Goal: Information Seeking & Learning: Learn about a topic

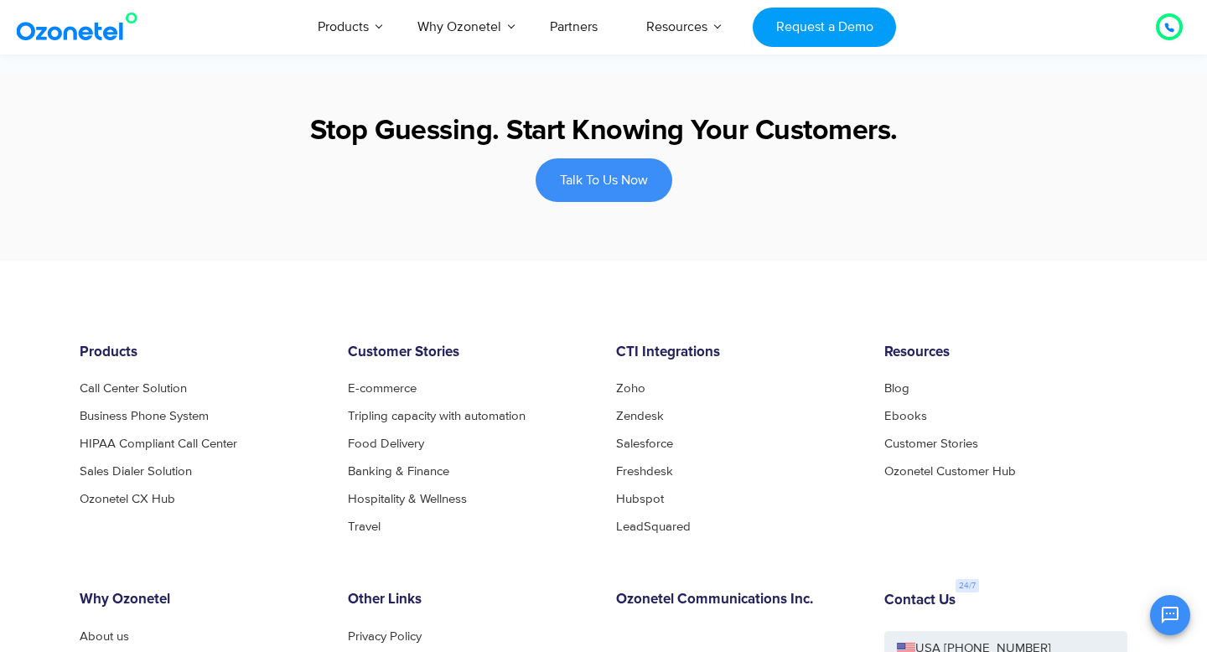
scroll to position [2666, 0]
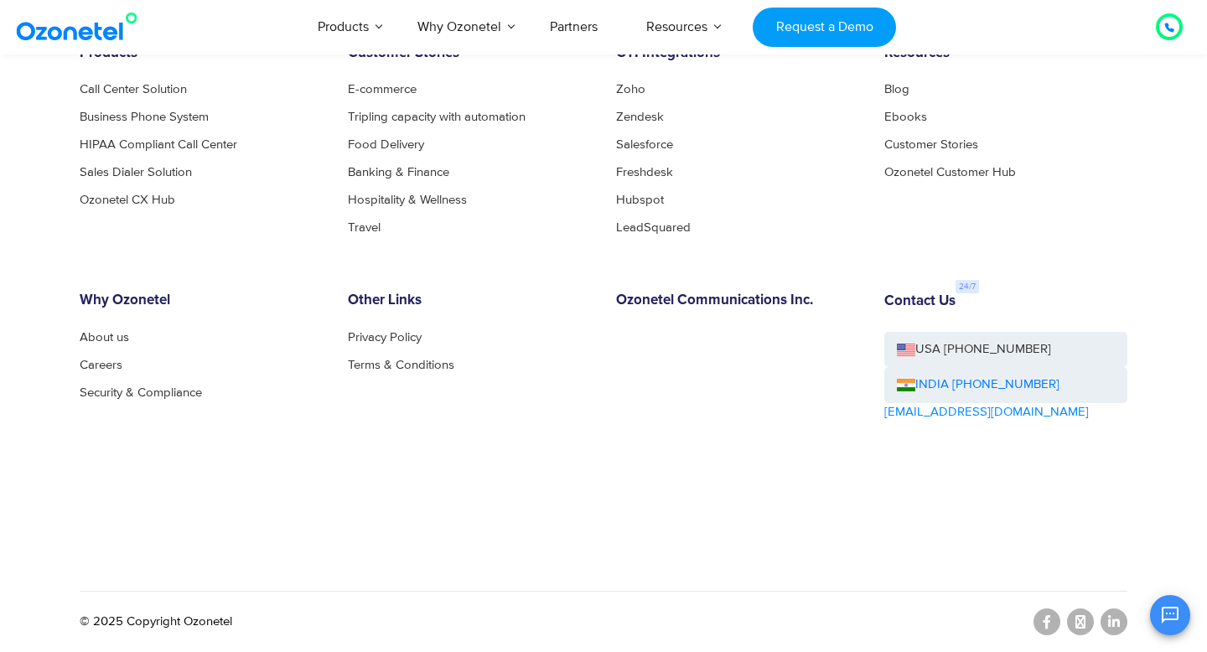
click at [955, 293] on h6 "Contact Us" at bounding box center [919, 301] width 71 height 17
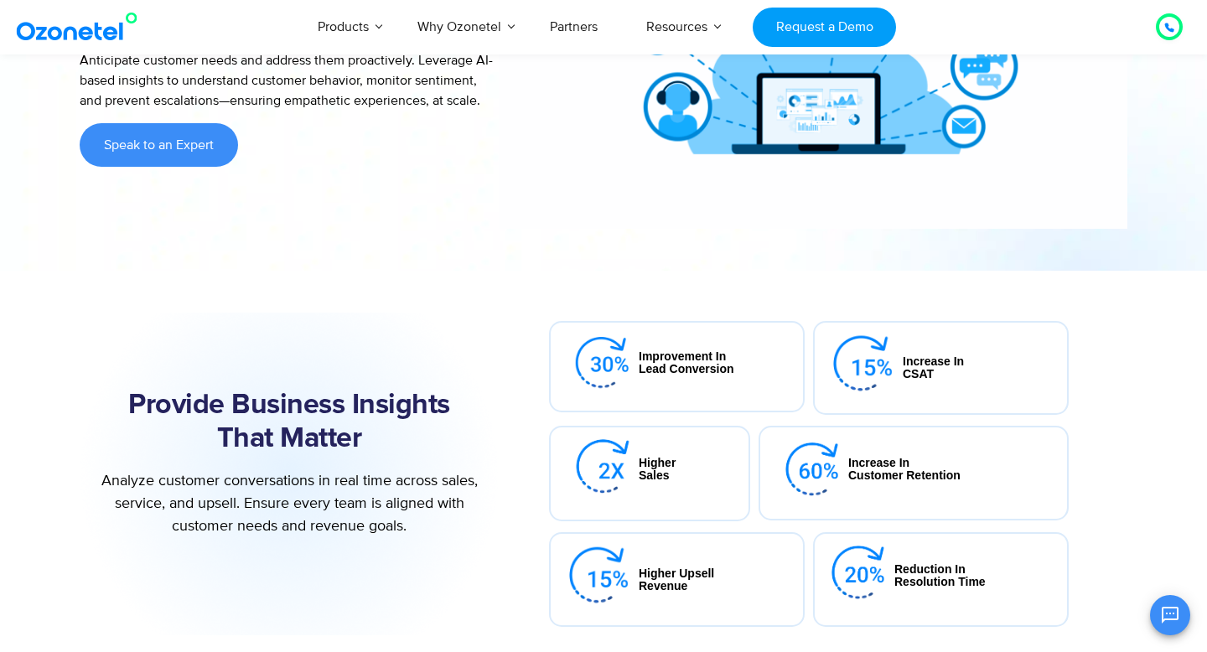
scroll to position [0, 0]
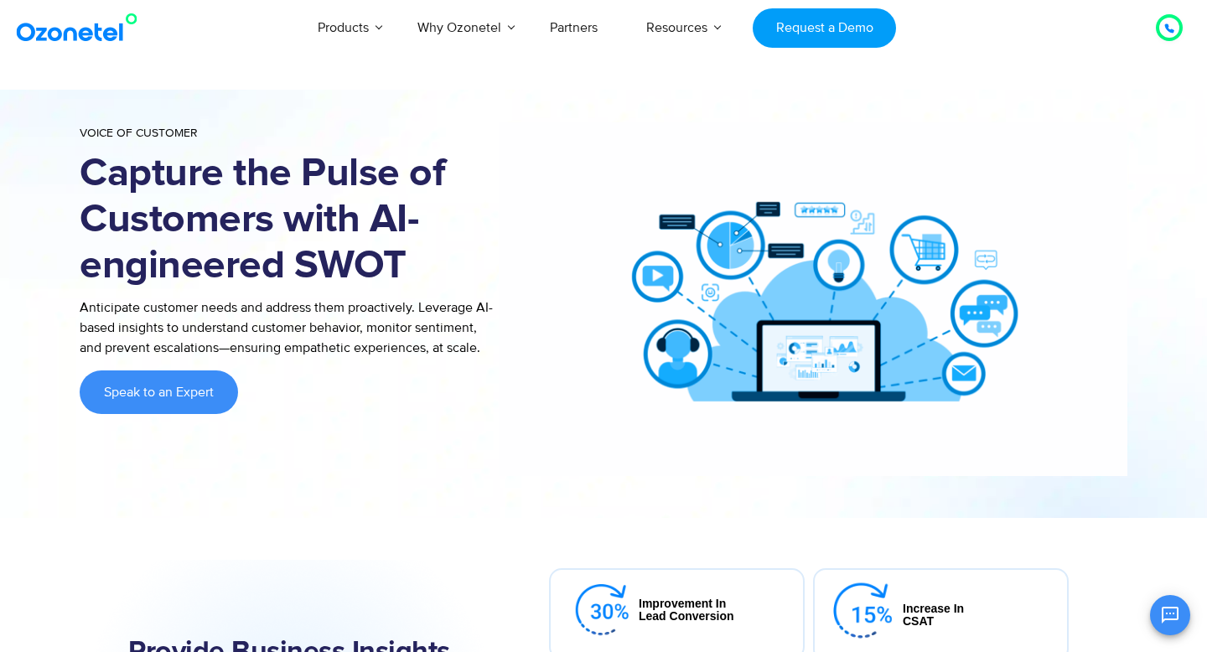
click at [207, 184] on h1 "Capture the Pulse of Customers with AI-engineered SWOT" at bounding box center [289, 220] width 419 height 138
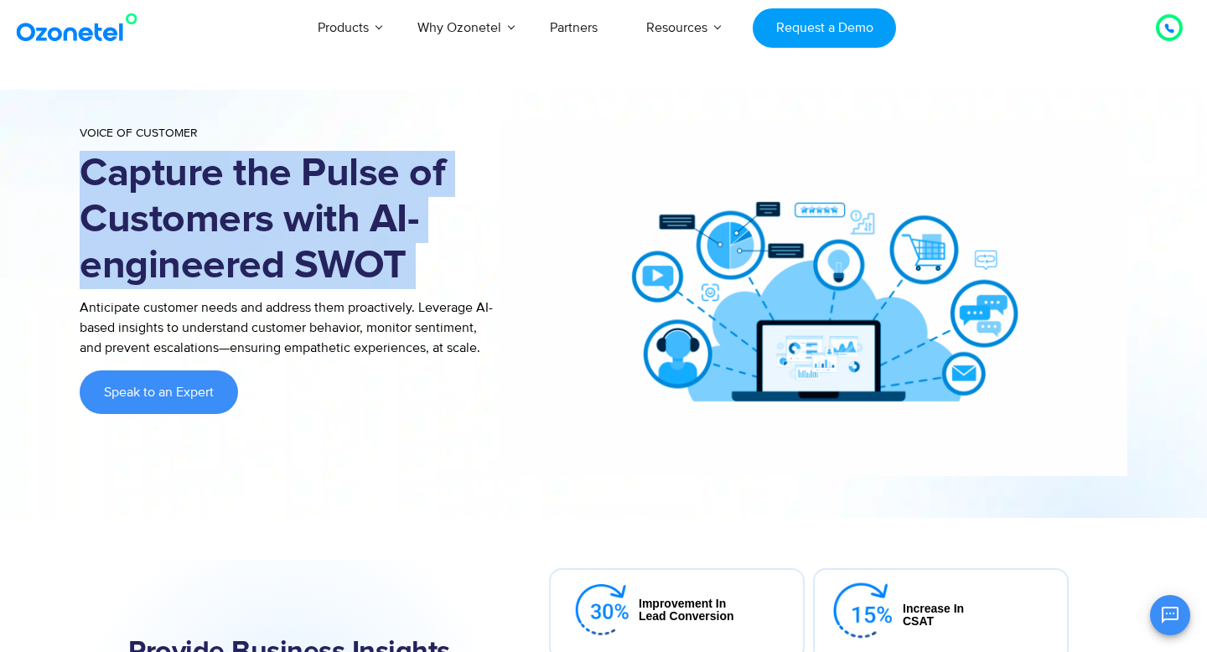
click at [207, 184] on h1 "Capture the Pulse of Customers with AI-engineered SWOT" at bounding box center [289, 220] width 419 height 138
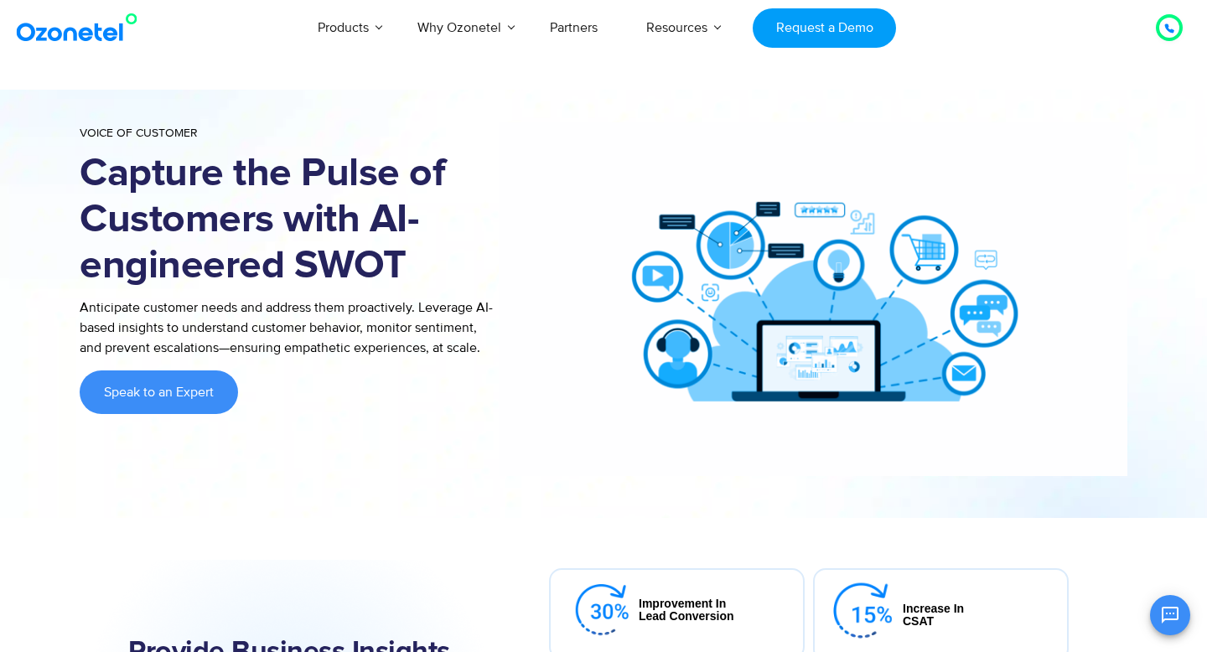
click at [207, 184] on h1 "Capture the Pulse of Customers with AI-engineered SWOT" at bounding box center [289, 220] width 419 height 138
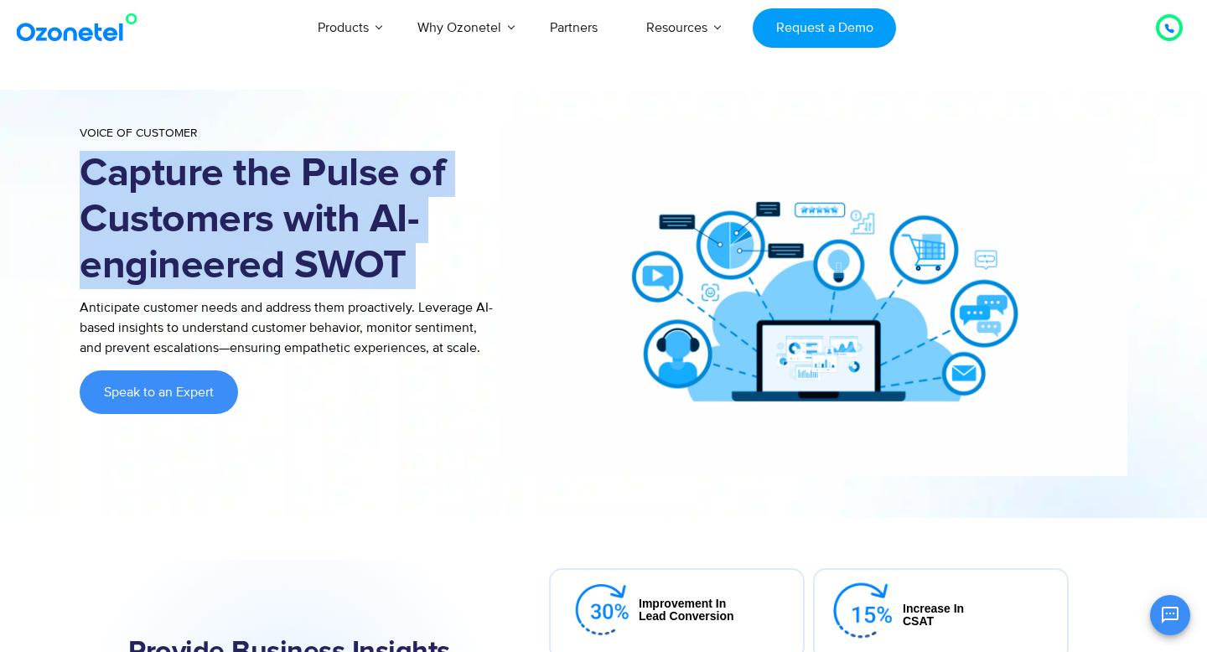
click at [207, 184] on h1 "Capture the Pulse of Customers with AI-engineered SWOT" at bounding box center [289, 220] width 419 height 138
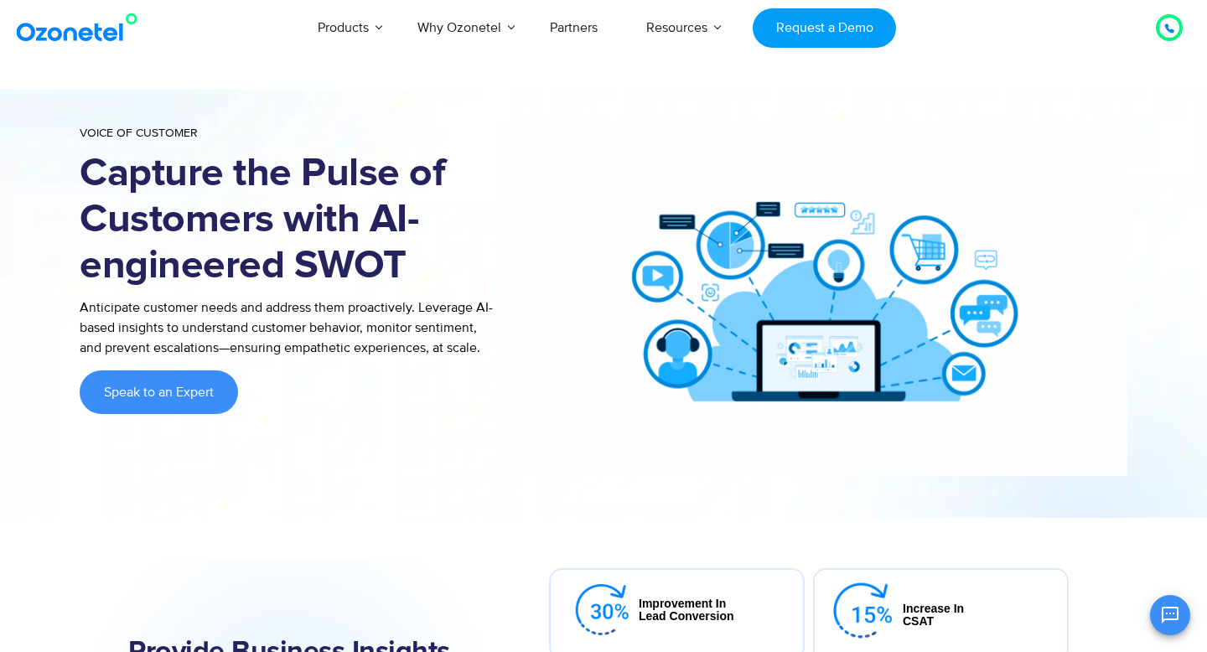
click at [207, 184] on h1 "Capture the Pulse of Customers with AI-engineered SWOT" at bounding box center [289, 220] width 419 height 138
click at [207, 229] on h1 "Capture the Pulse of Customers with AI-engineered SWOT" at bounding box center [289, 220] width 419 height 138
click at [267, 232] on h1 "Capture the Pulse of Customers with AI-engineered SWOT" at bounding box center [289, 220] width 419 height 138
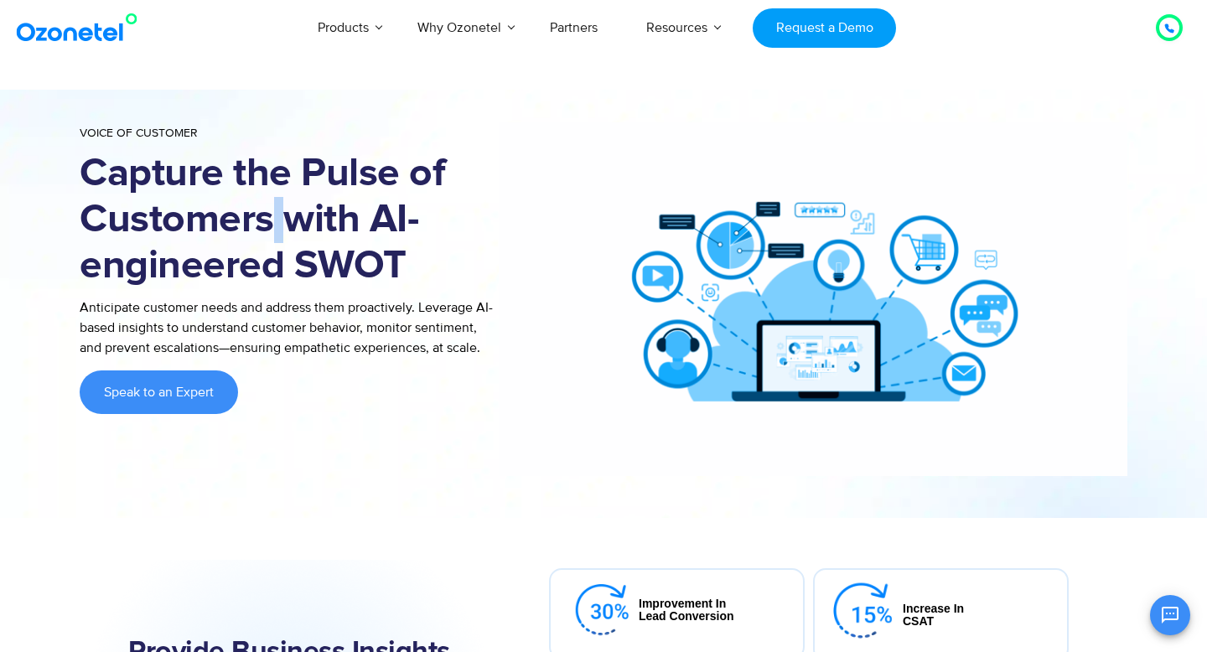
click at [267, 232] on h1 "Capture the Pulse of Customers with AI-engineered SWOT" at bounding box center [289, 220] width 419 height 138
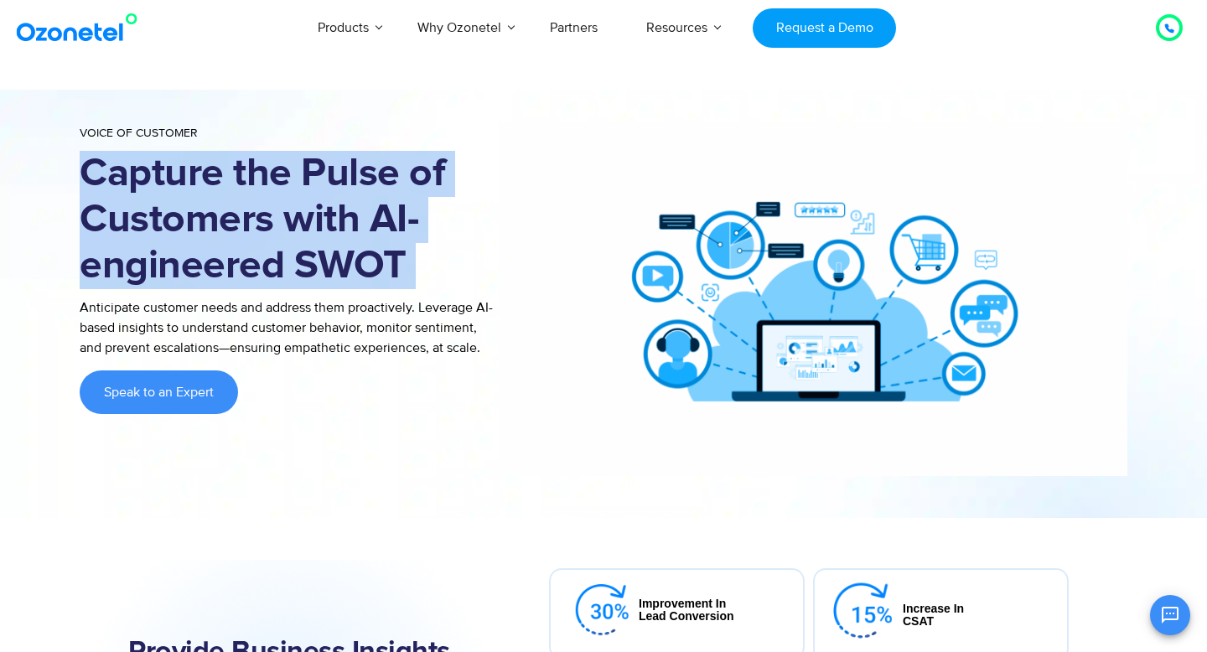
click at [267, 232] on h1 "Capture the Pulse of Customers with AI-engineered SWOT" at bounding box center [289, 220] width 419 height 138
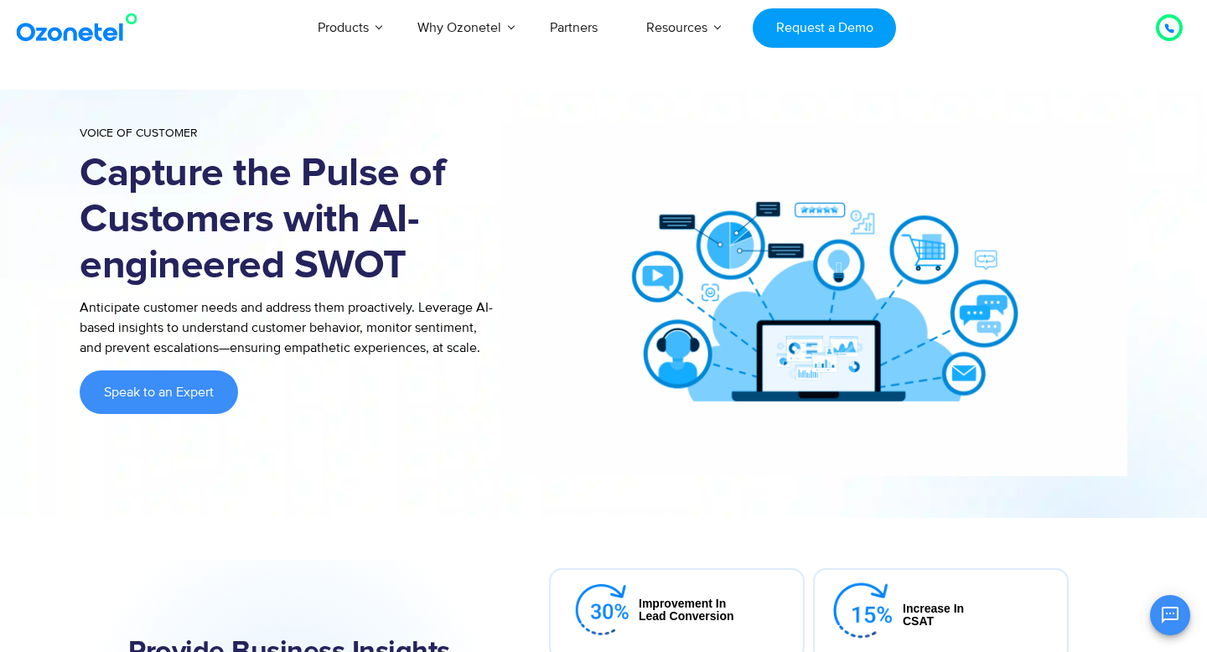
click at [267, 232] on h1 "Capture the Pulse of Customers with AI-engineered SWOT" at bounding box center [289, 220] width 419 height 138
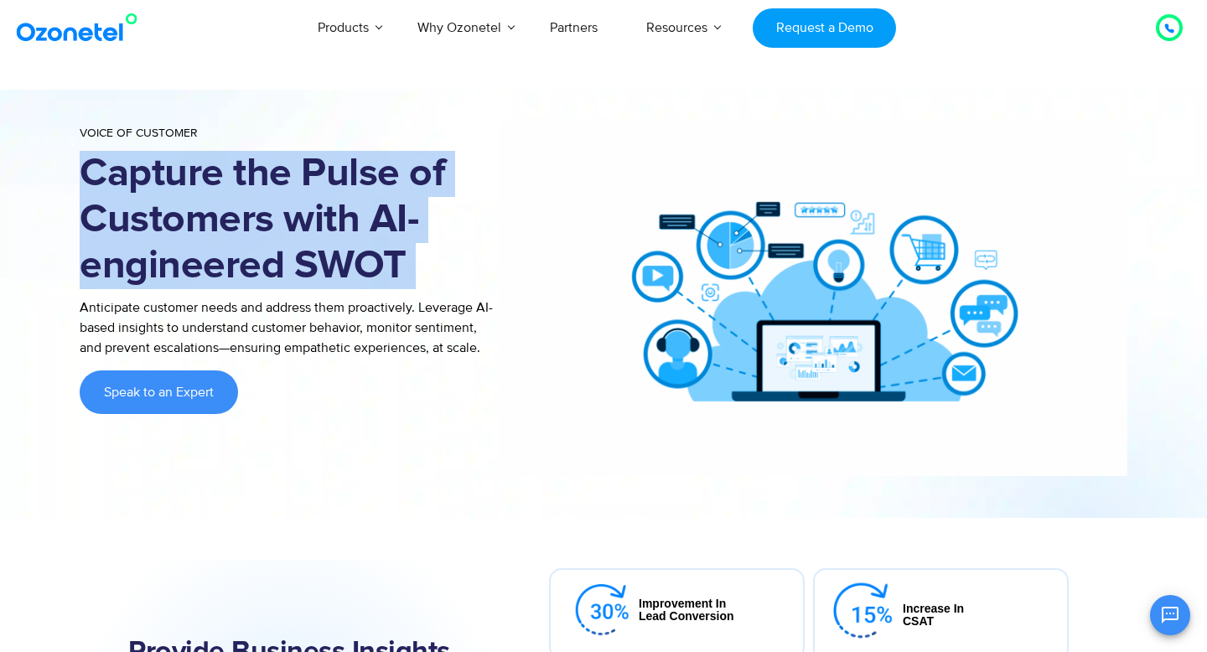
click at [267, 232] on h1 "Capture the Pulse of Customers with AI-engineered SWOT" at bounding box center [289, 220] width 419 height 138
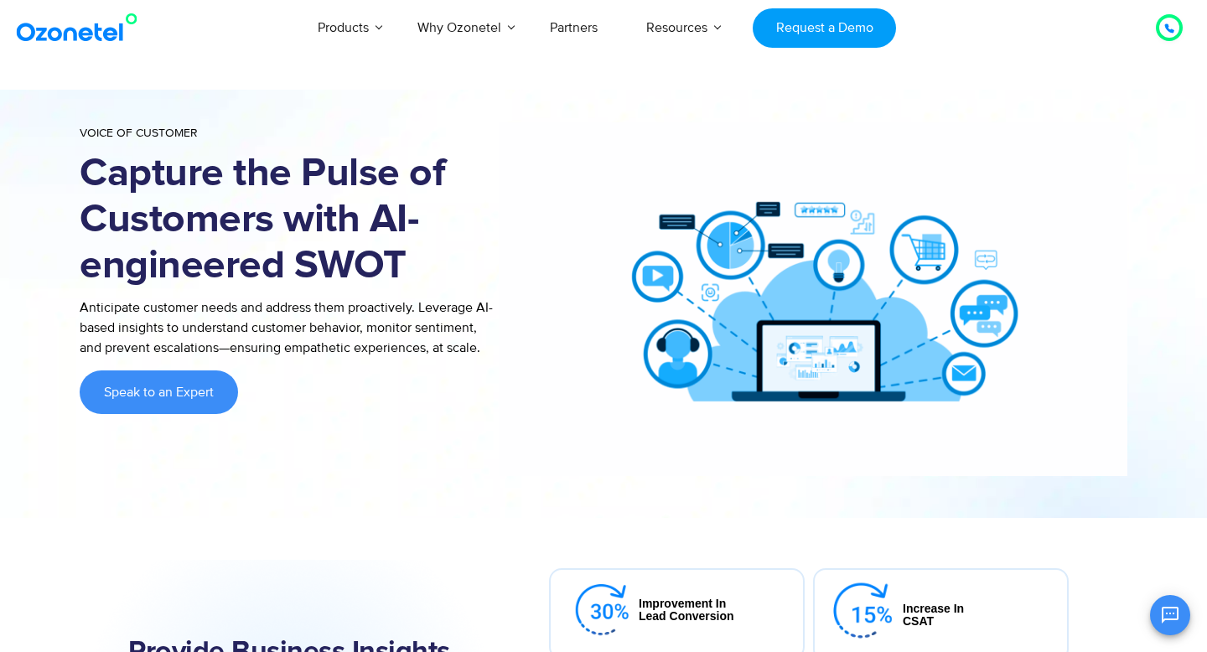
click at [267, 232] on h1 "Capture the Pulse of Customers with AI-engineered SWOT" at bounding box center [289, 220] width 419 height 138
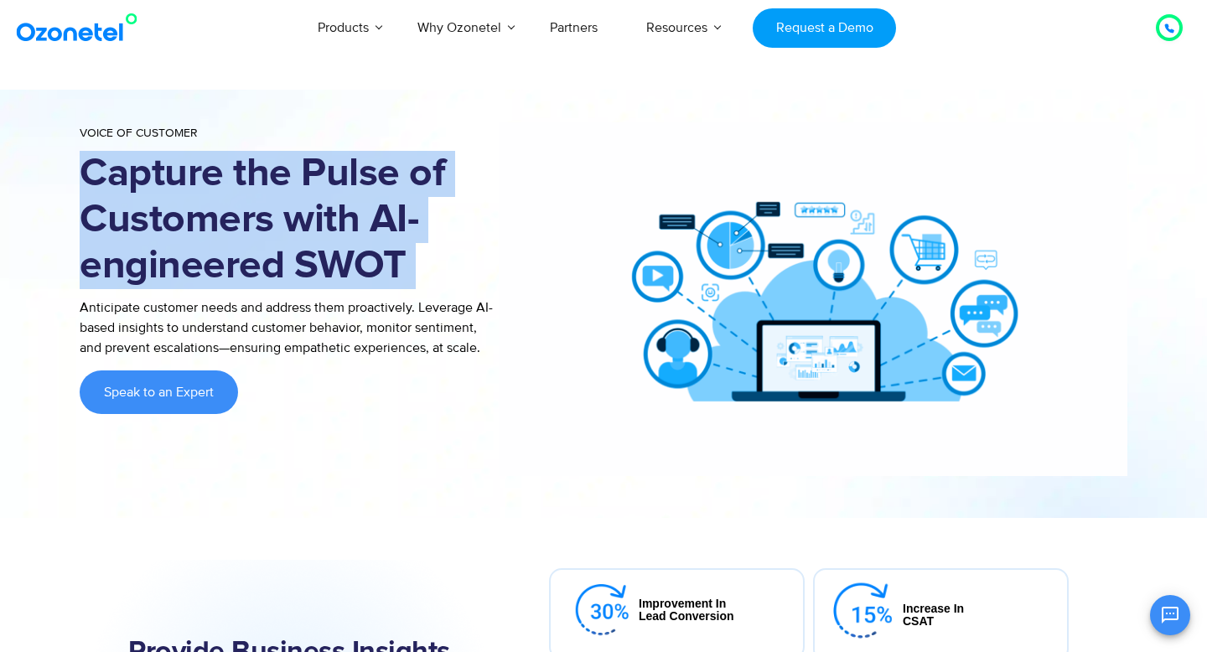
click at [267, 232] on h1 "Capture the Pulse of Customers with AI-engineered SWOT" at bounding box center [289, 220] width 419 height 138
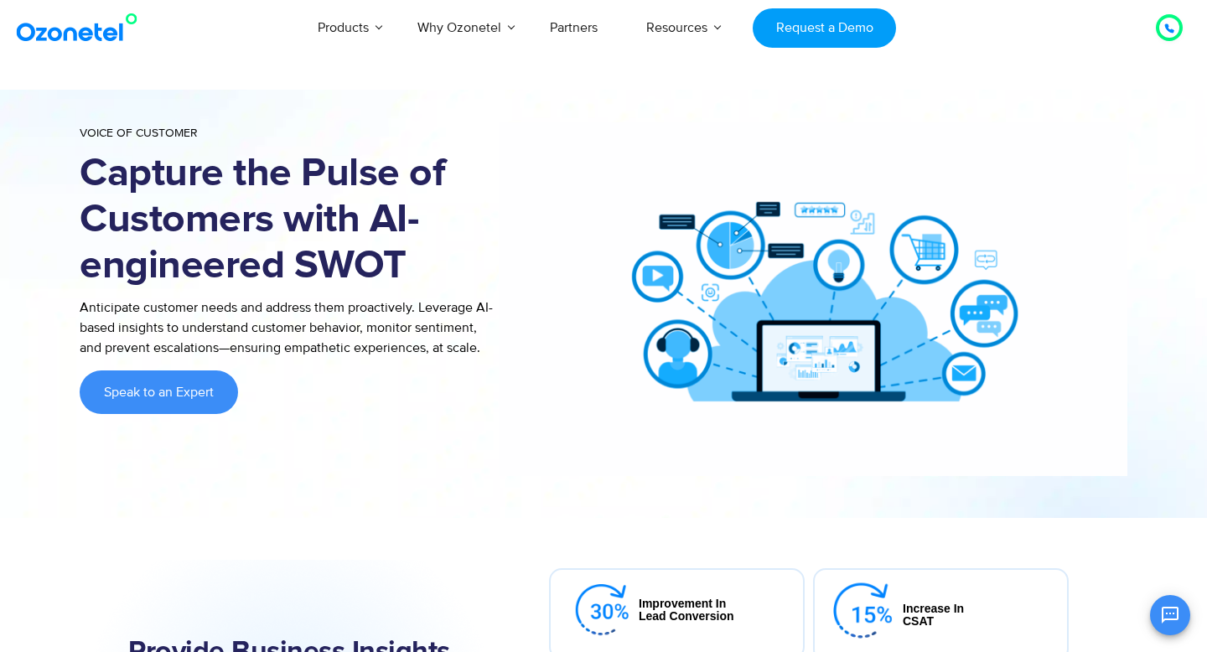
click at [267, 232] on h1 "Capture the Pulse of Customers with AI-engineered SWOT" at bounding box center [289, 220] width 419 height 138
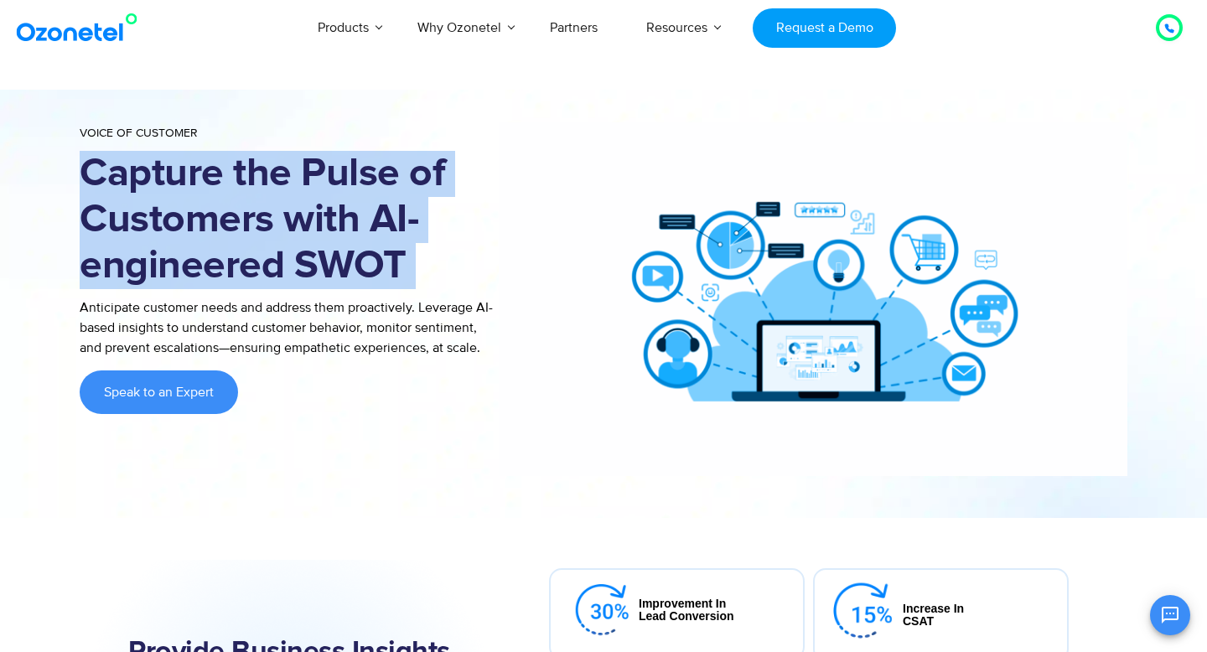
click at [267, 232] on h1 "Capture the Pulse of Customers with AI-engineered SWOT" at bounding box center [289, 220] width 419 height 138
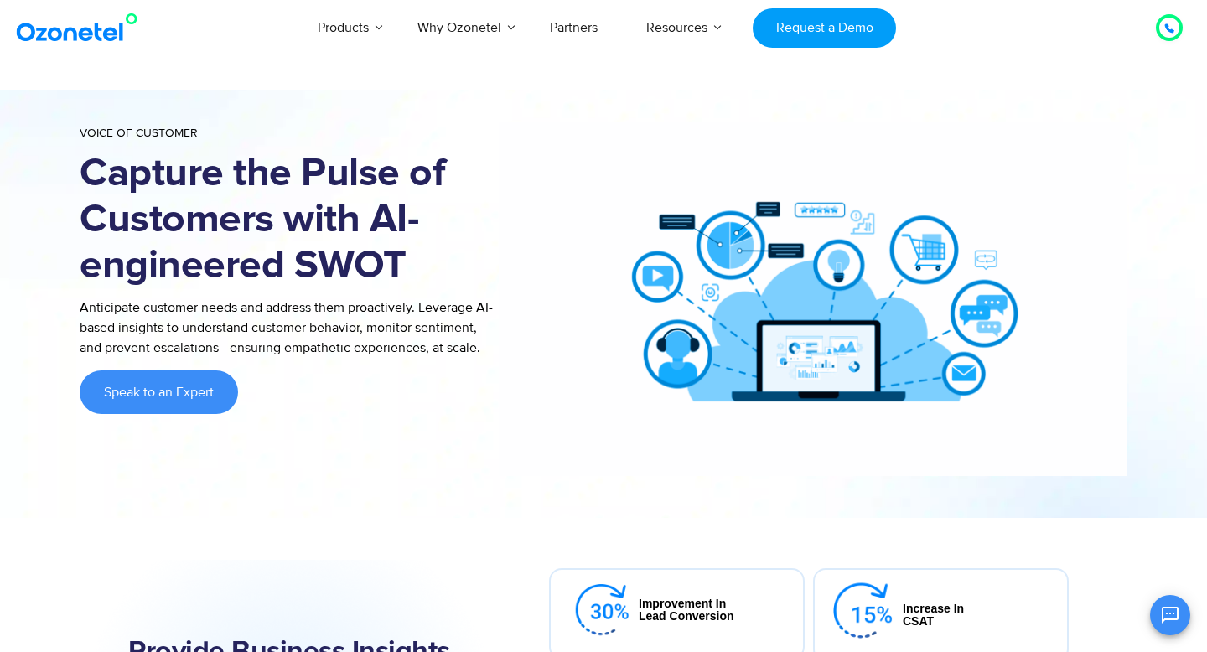
click at [267, 232] on h1 "Capture the Pulse of Customers with AI-engineered SWOT" at bounding box center [289, 220] width 419 height 138
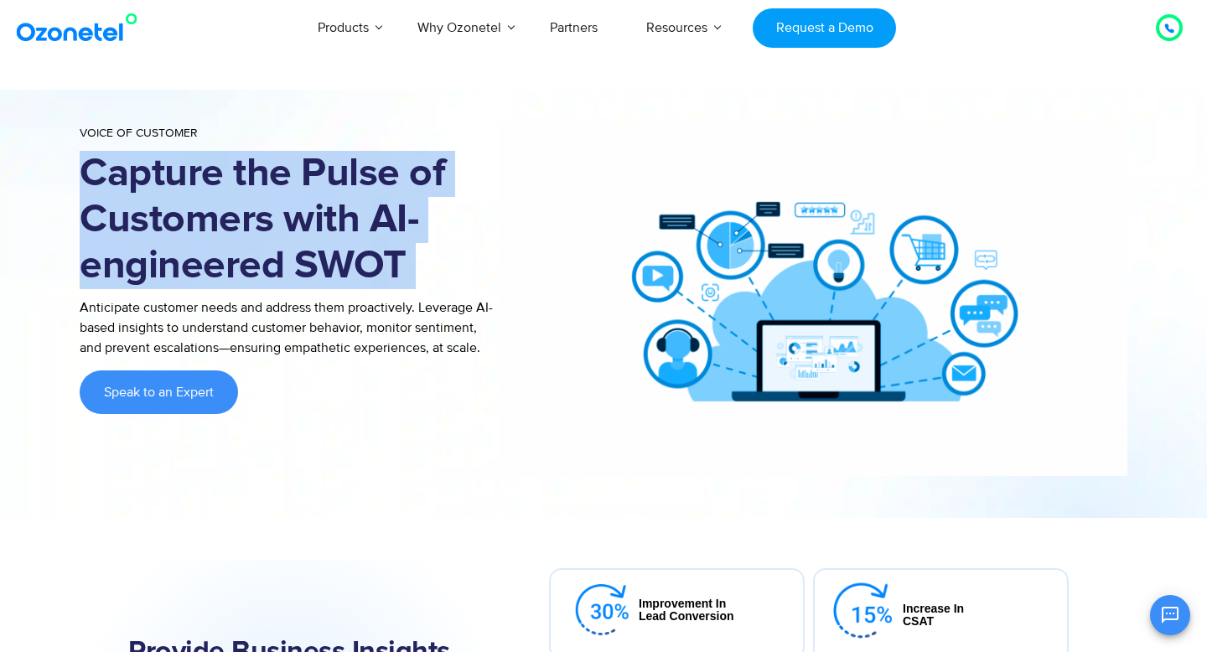
click at [267, 232] on h1 "Capture the Pulse of Customers with AI-engineered SWOT" at bounding box center [289, 220] width 419 height 138
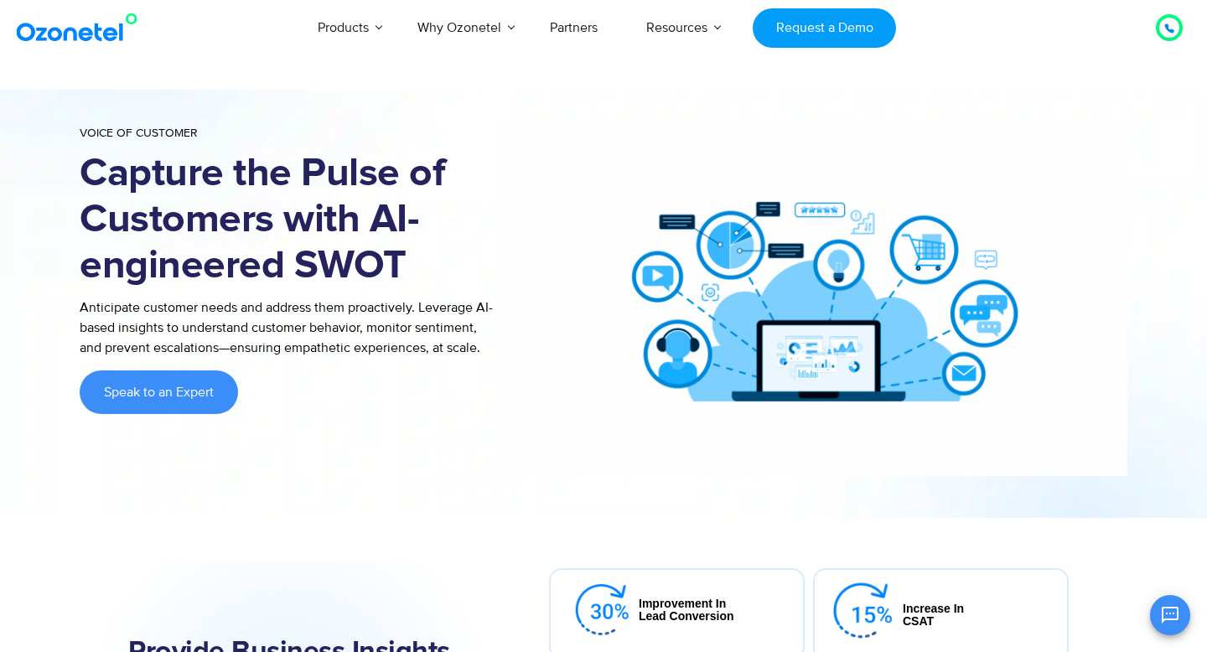
click at [284, 204] on h1 "Capture the Pulse of Customers with AI-engineered SWOT" at bounding box center [289, 220] width 419 height 138
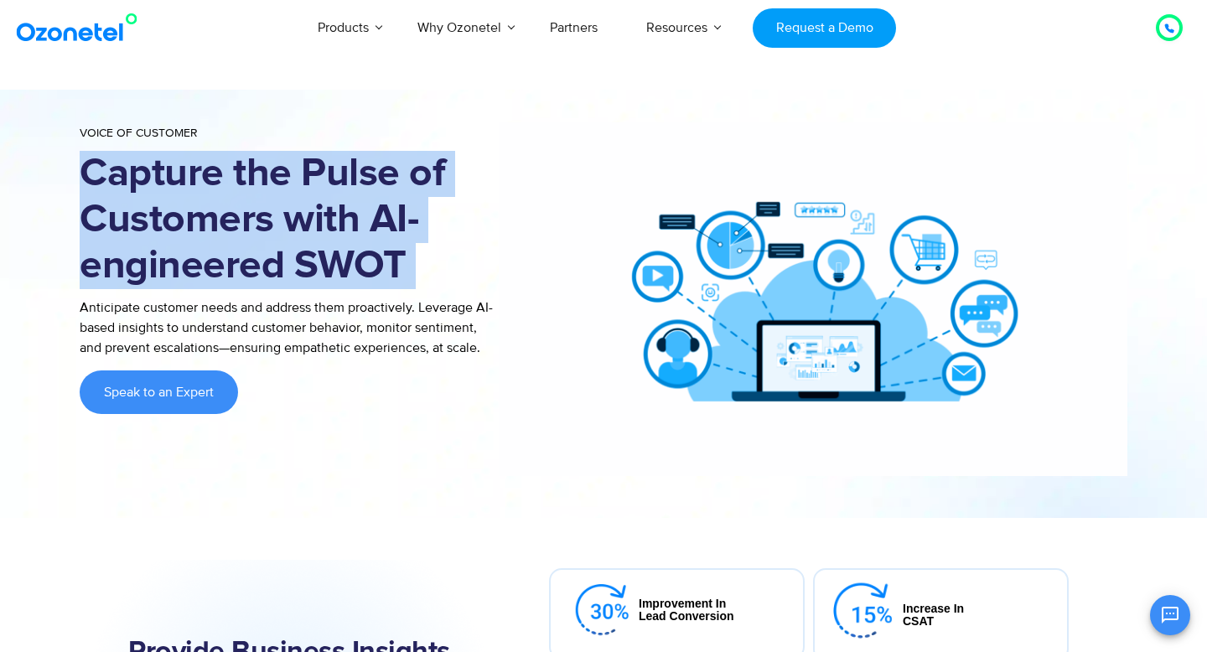
click at [284, 204] on h1 "Capture the Pulse of Customers with AI-engineered SWOT" at bounding box center [289, 220] width 419 height 138
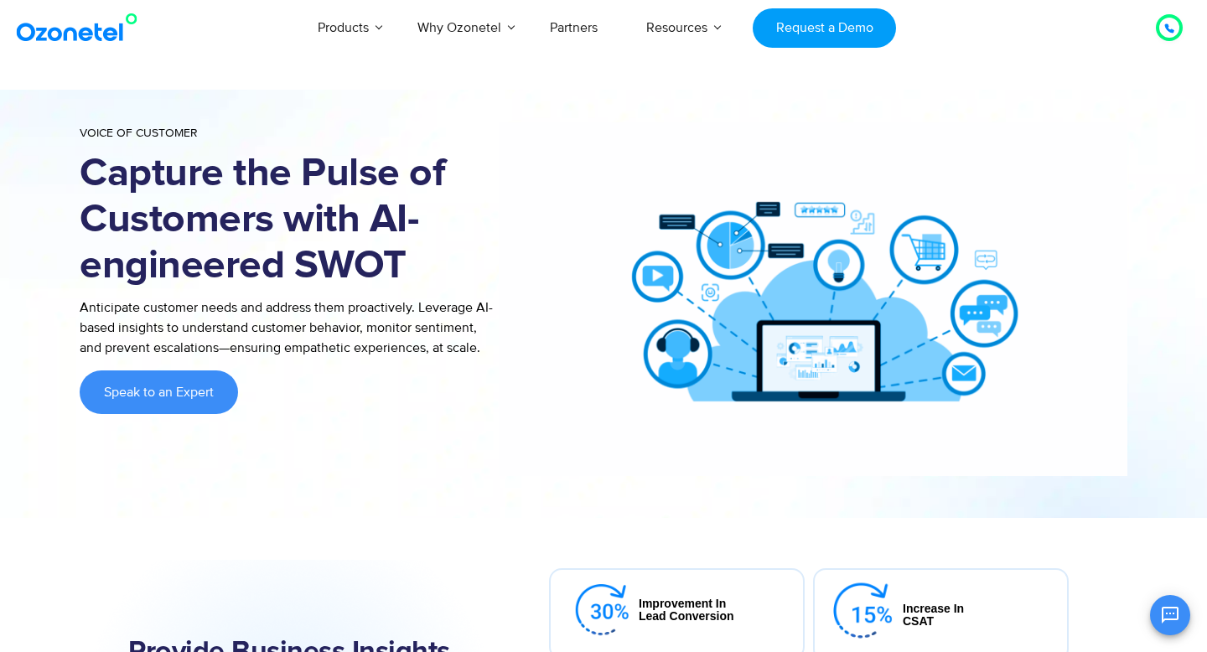
click at [284, 204] on h1 "Capture the Pulse of Customers with AI-engineered SWOT" at bounding box center [289, 220] width 419 height 138
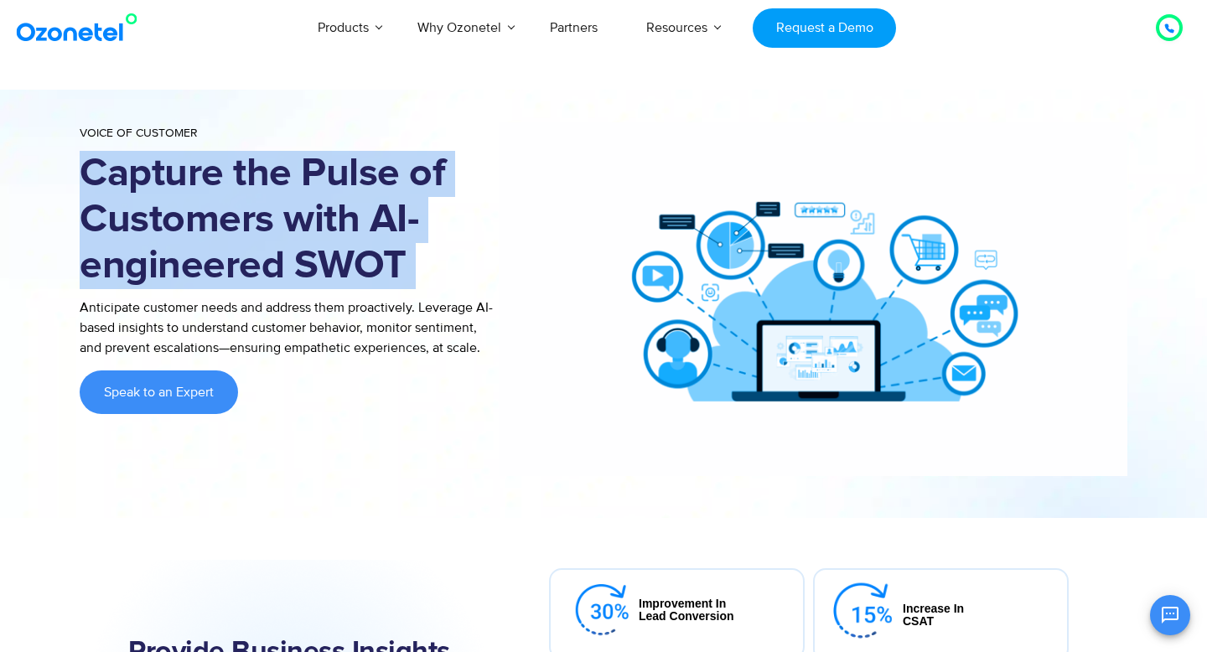
click at [284, 204] on h1 "Capture the Pulse of Customers with AI-engineered SWOT" at bounding box center [289, 220] width 419 height 138
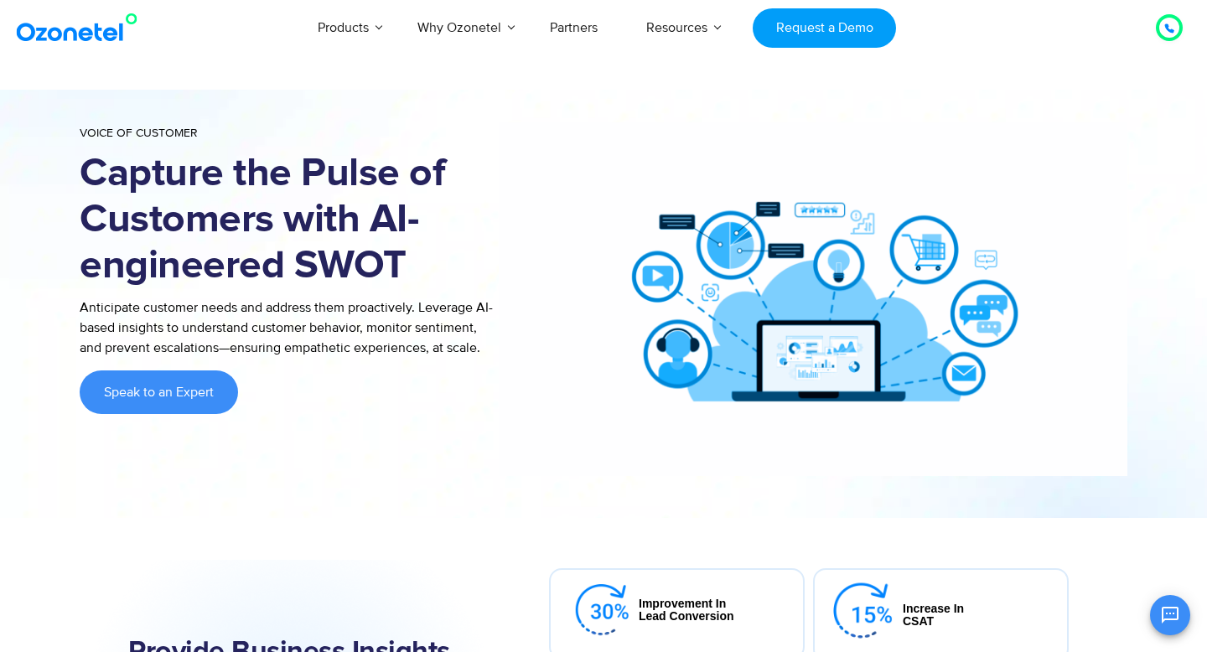
click at [284, 204] on h1 "Capture the Pulse of Customers with AI-engineered SWOT" at bounding box center [289, 220] width 419 height 138
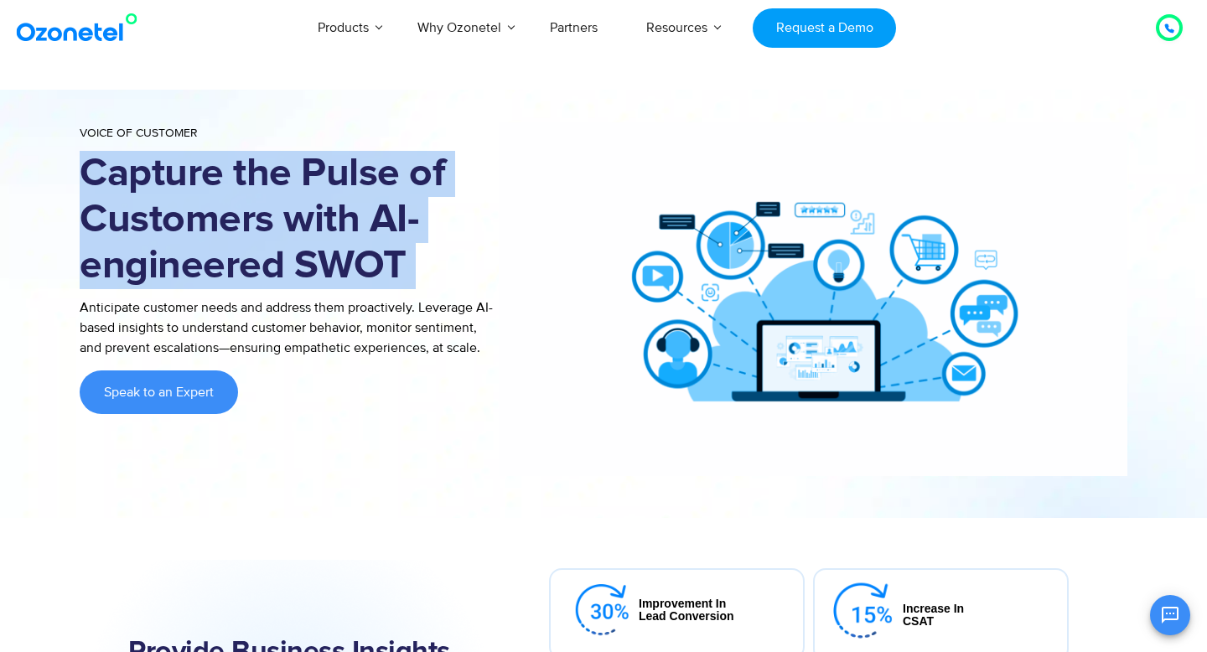
click at [284, 204] on h1 "Capture the Pulse of Customers with AI-engineered SWOT" at bounding box center [289, 220] width 419 height 138
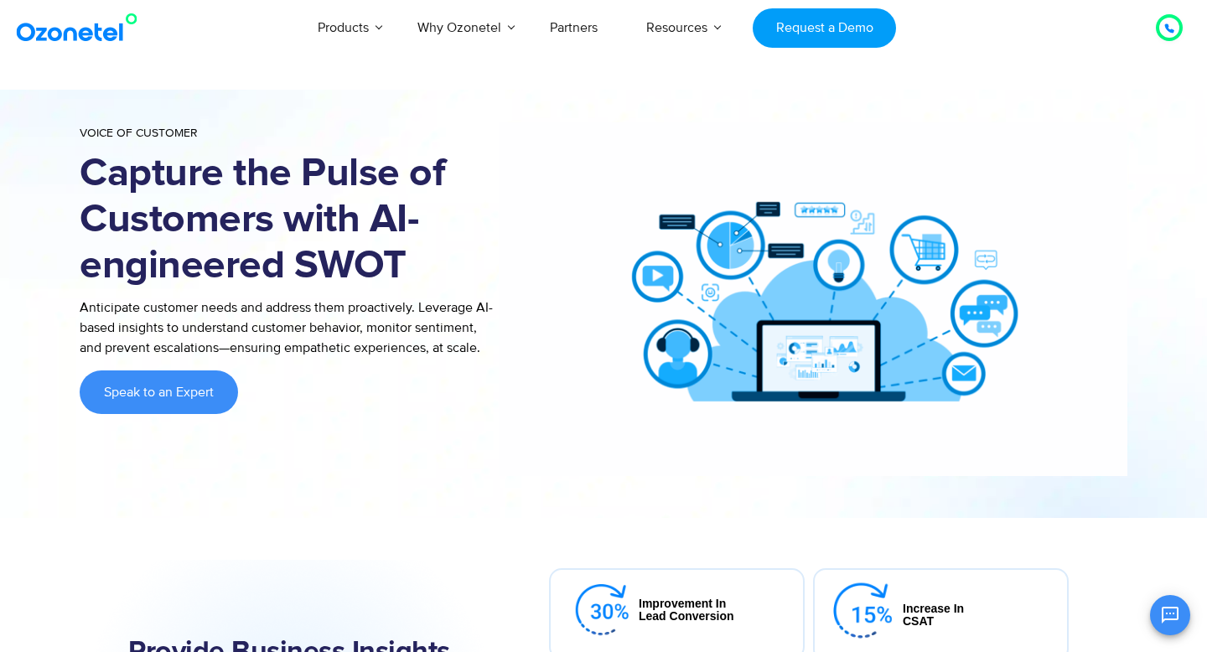
click at [100, 218] on h1 "Capture the Pulse of Customers with AI-engineered SWOT" at bounding box center [289, 220] width 419 height 138
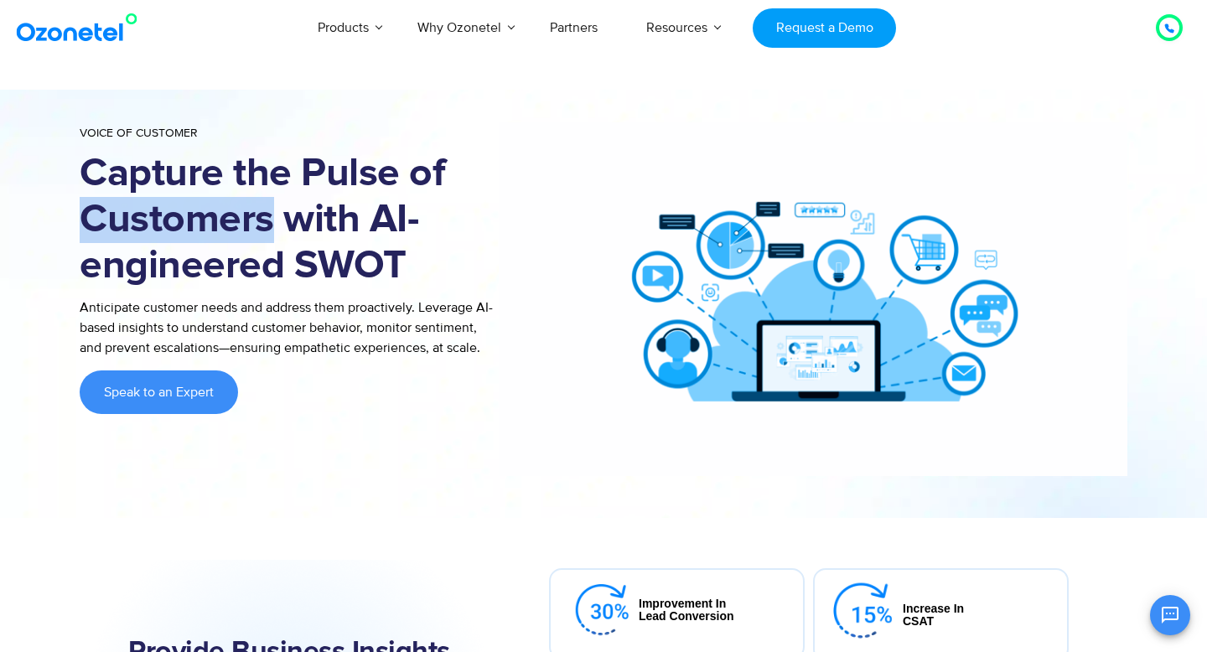
click at [100, 218] on h1 "Capture the Pulse of Customers with AI-engineered SWOT" at bounding box center [289, 220] width 419 height 138
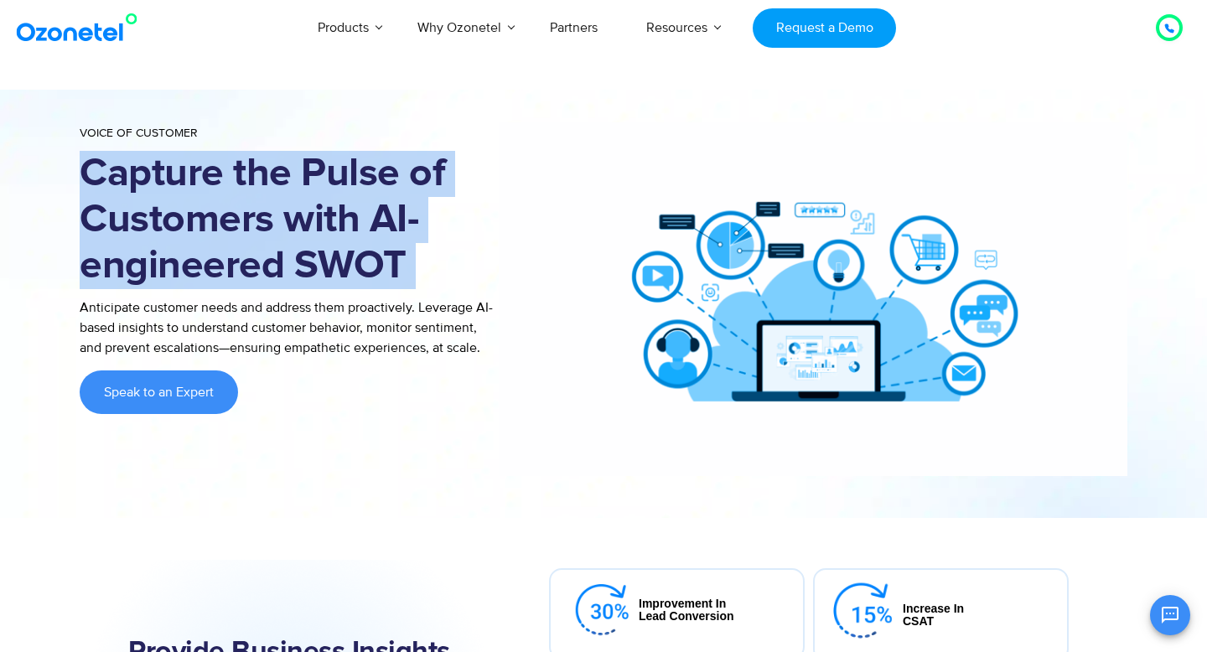
click at [100, 218] on h1 "Capture the Pulse of Customers with AI-engineered SWOT" at bounding box center [289, 220] width 419 height 138
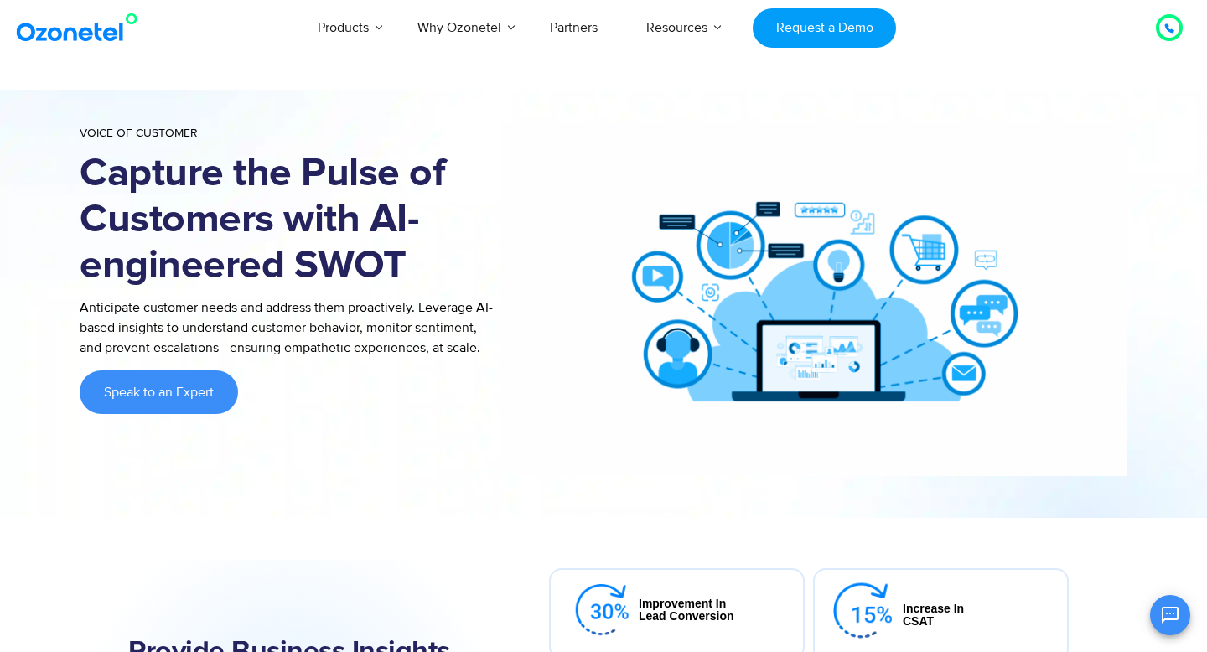
click at [100, 218] on h1 "Capture the Pulse of Customers with AI-engineered SWOT" at bounding box center [289, 220] width 419 height 138
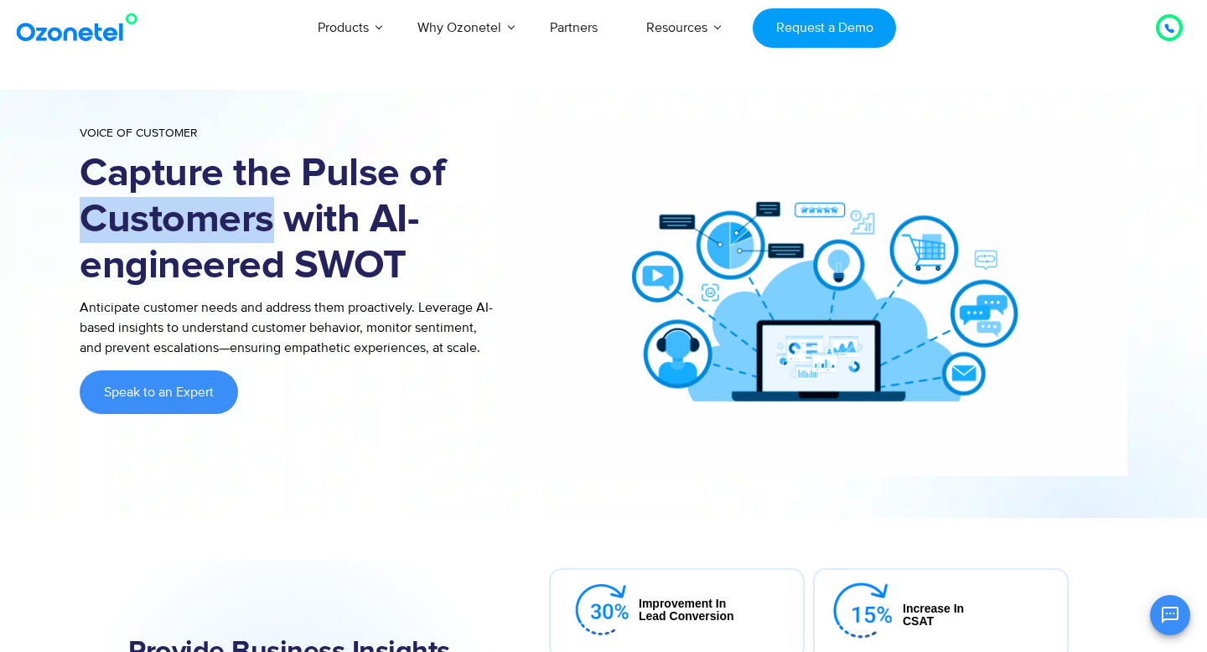
click at [100, 218] on h1 "Capture the Pulse of Customers with AI-engineered SWOT" at bounding box center [289, 220] width 419 height 138
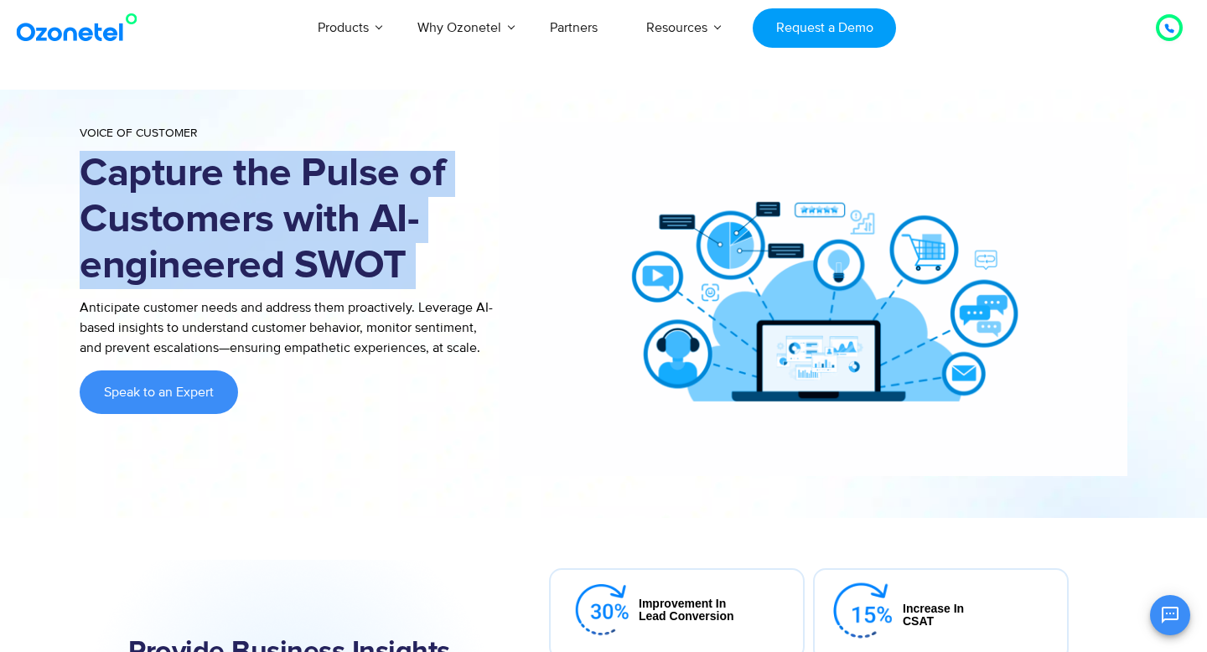
click at [100, 218] on h1 "Capture the Pulse of Customers with AI-engineered SWOT" at bounding box center [289, 220] width 419 height 138
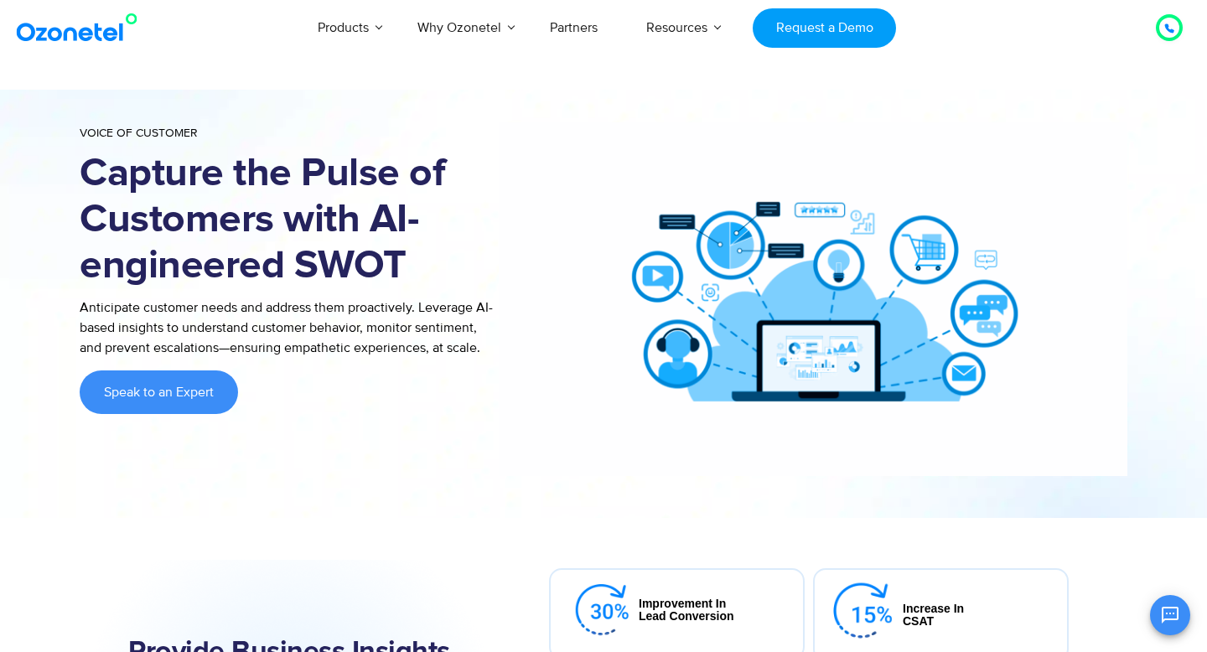
click at [128, 219] on h1 "Capture the Pulse of Customers with AI-engineered SWOT" at bounding box center [289, 220] width 419 height 138
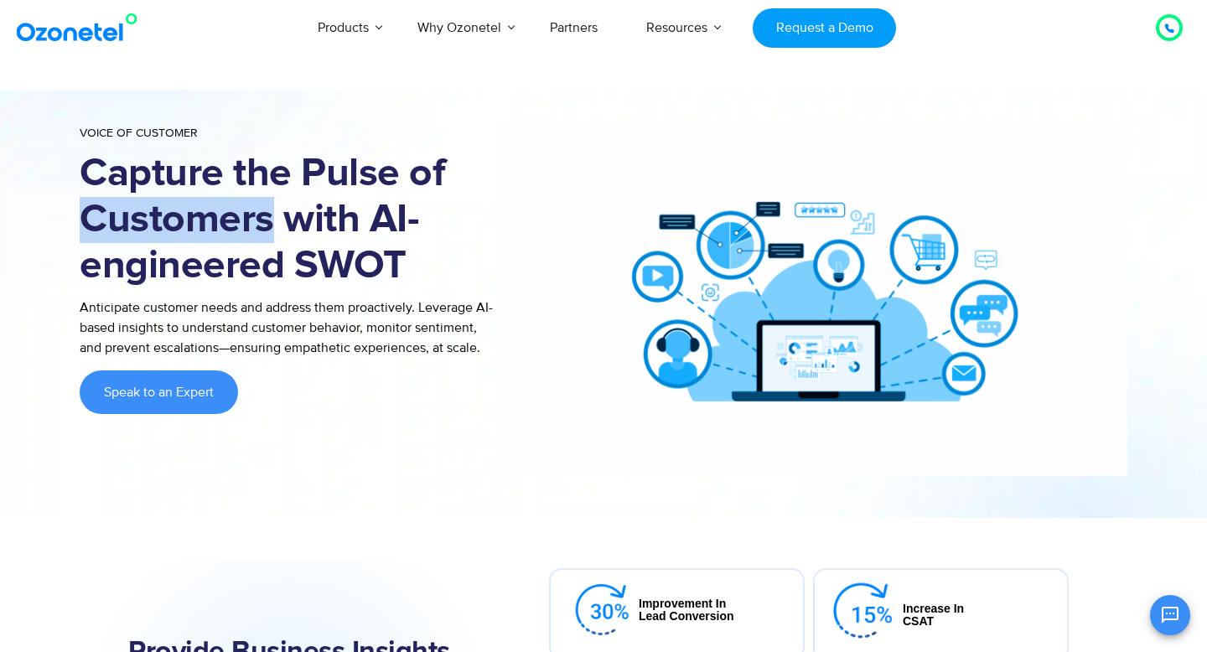
click at [128, 219] on h1 "Capture the Pulse of Customers with AI-engineered SWOT" at bounding box center [289, 220] width 419 height 138
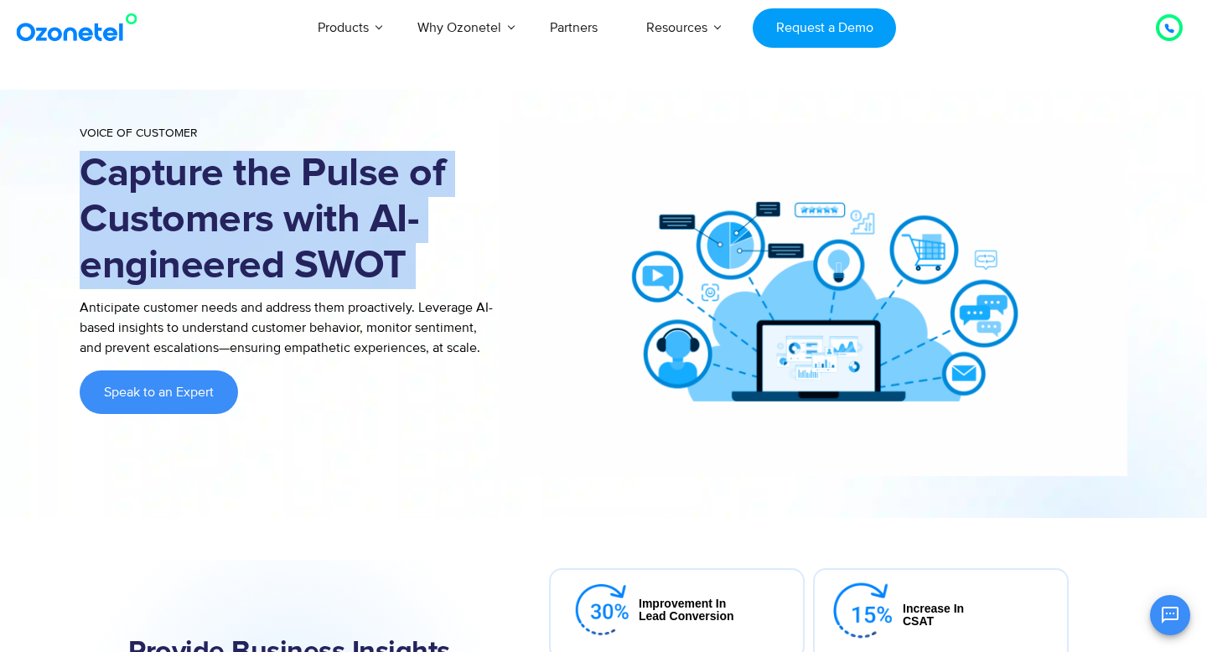
click at [128, 219] on h1 "Capture the Pulse of Customers with AI-engineered SWOT" at bounding box center [289, 220] width 419 height 138
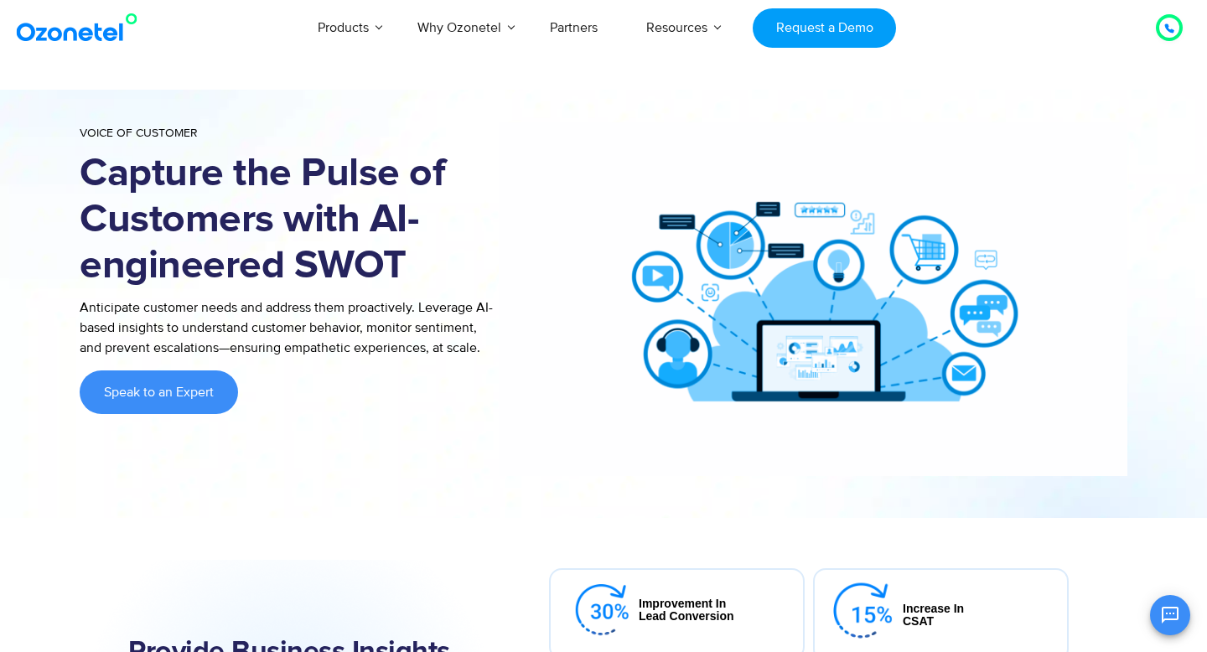
click at [128, 219] on h1 "Capture the Pulse of Customers with AI-engineered SWOT" at bounding box center [289, 220] width 419 height 138
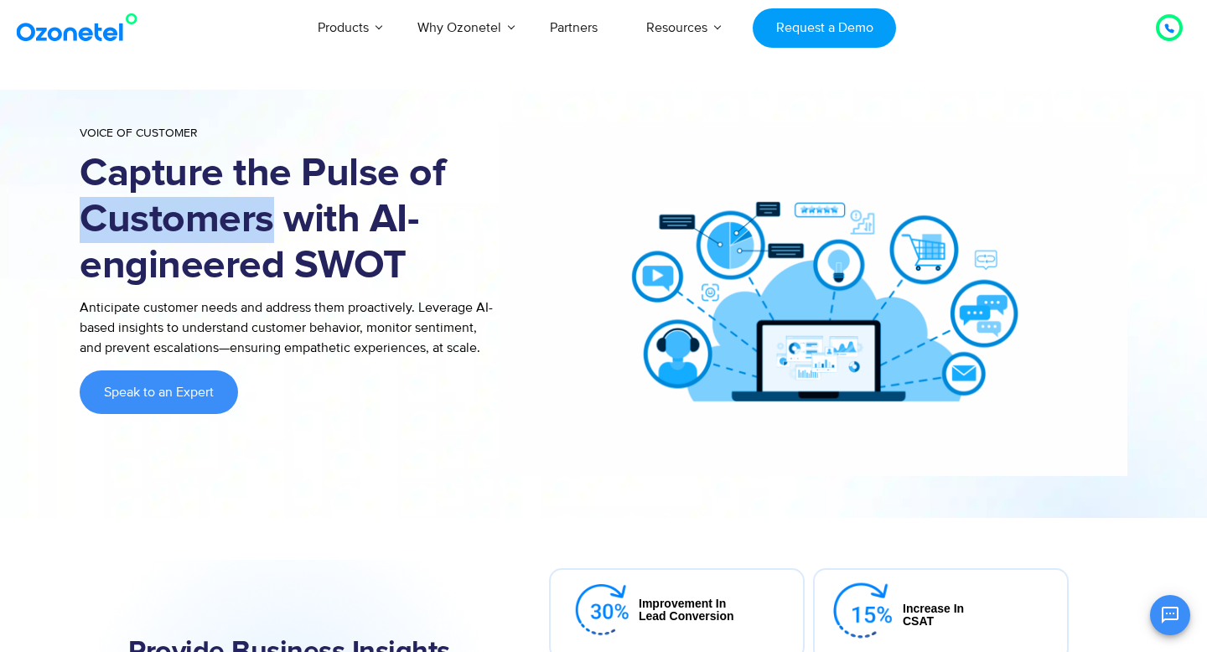
click at [128, 219] on h1 "Capture the Pulse of Customers with AI-engineered SWOT" at bounding box center [289, 220] width 419 height 138
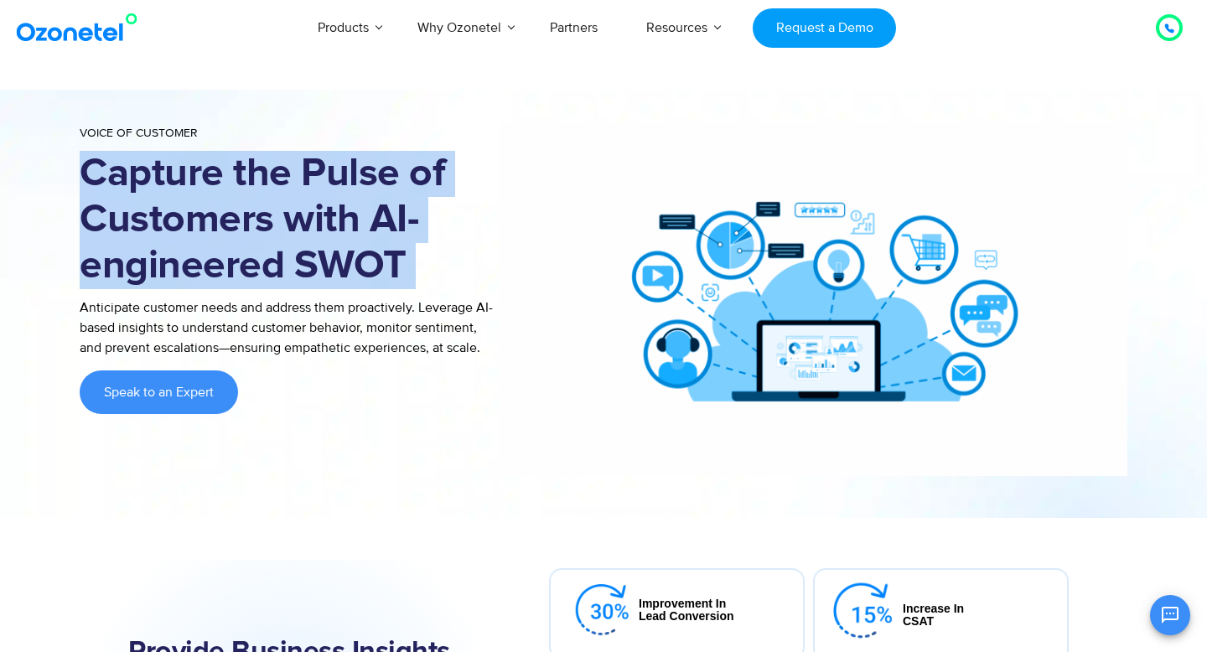
click at [128, 219] on h1 "Capture the Pulse of Customers with AI-engineered SWOT" at bounding box center [289, 220] width 419 height 138
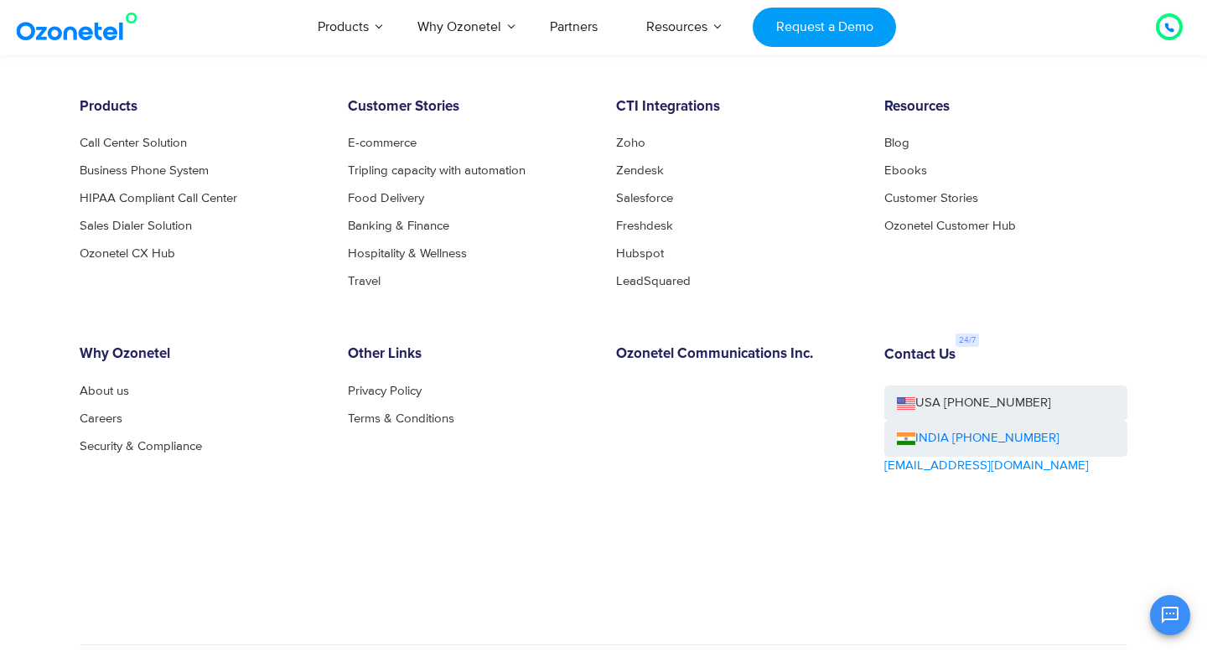
scroll to position [2666, 0]
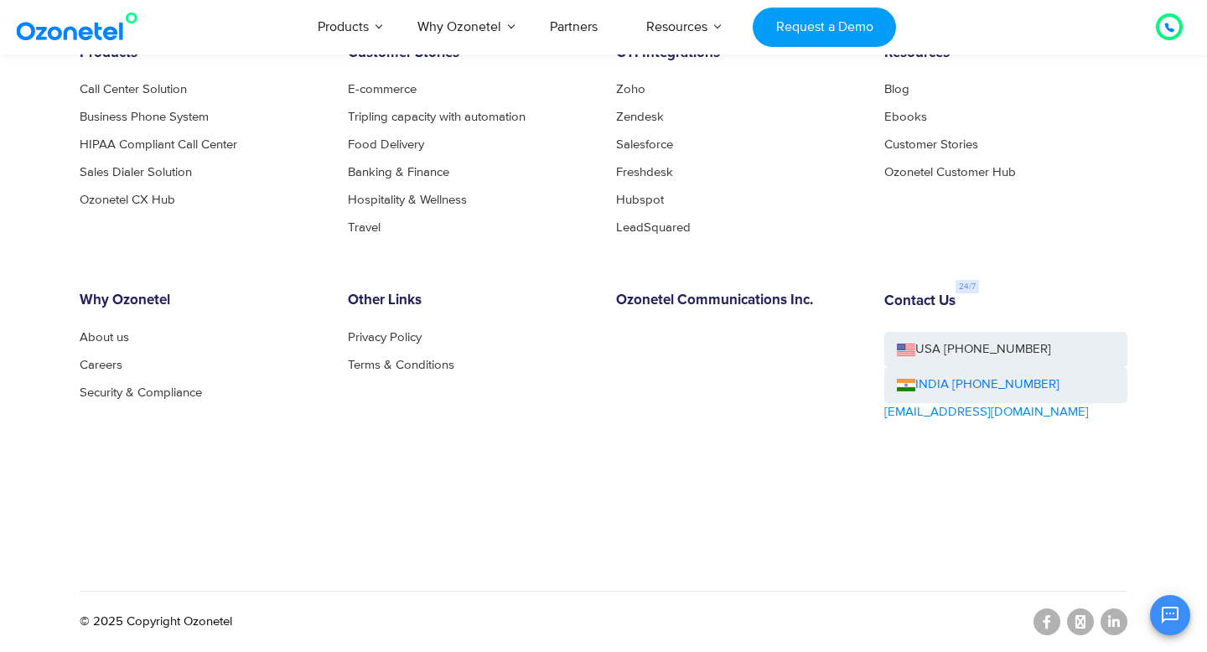
click at [494, 301] on h6 "Other Links" at bounding box center [469, 300] width 243 height 17
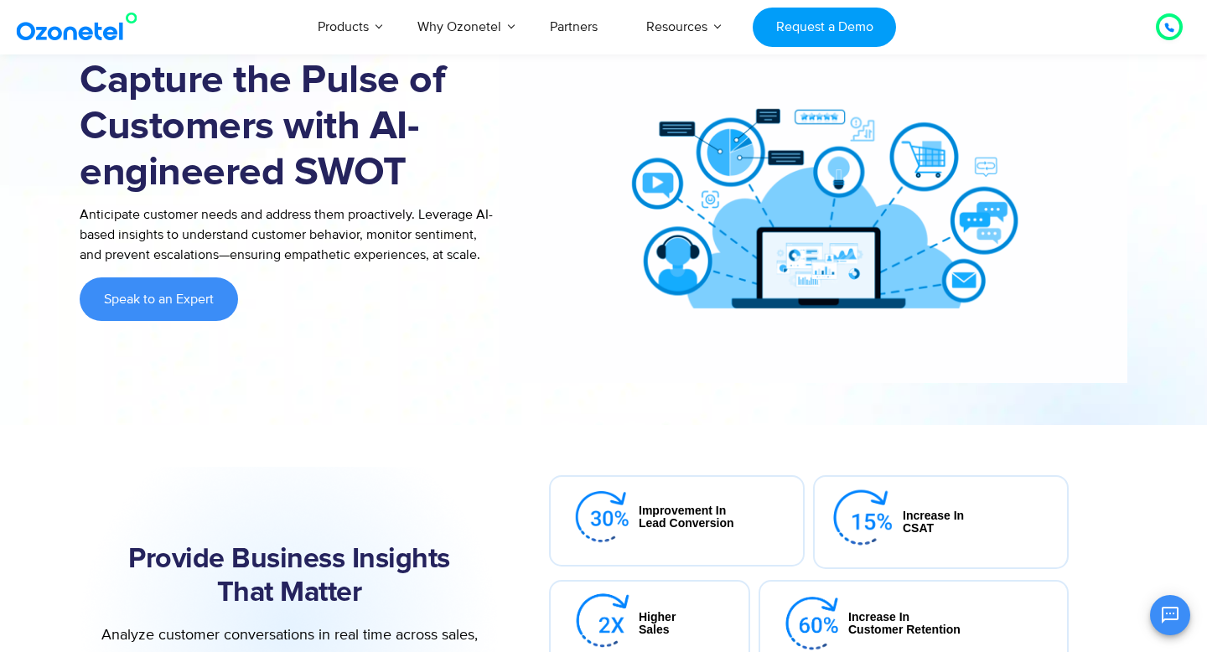
scroll to position [0, 0]
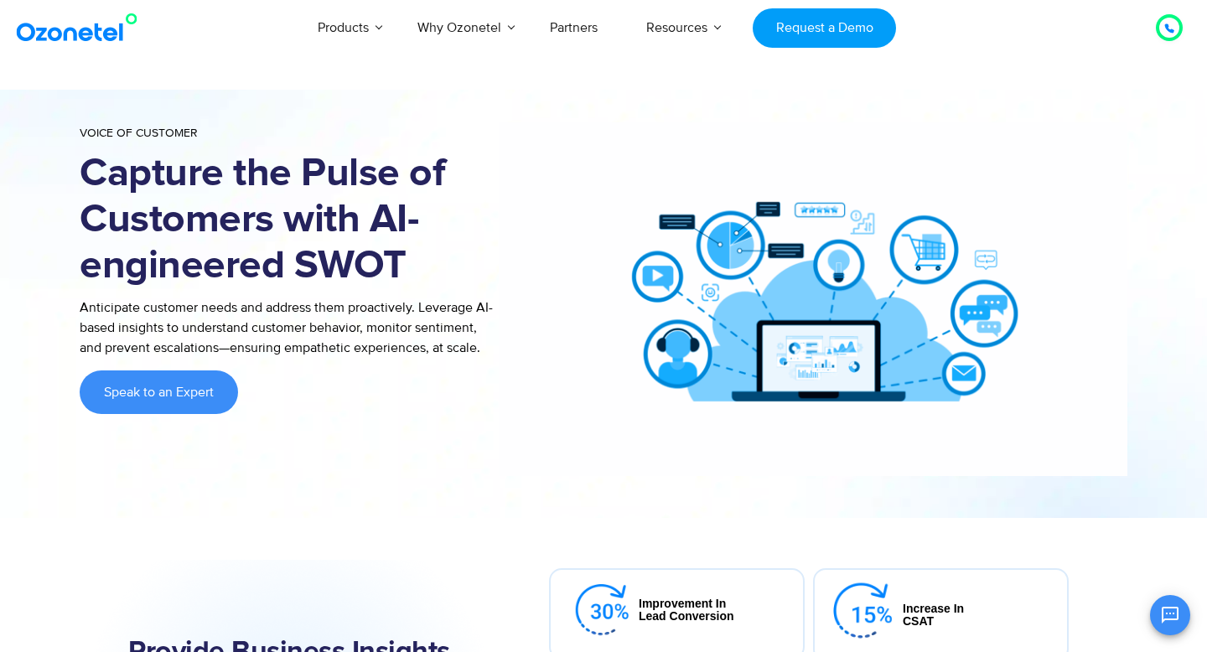
click at [374, 237] on h1 "Capture the Pulse of Customers with AI-engineered SWOT" at bounding box center [289, 220] width 419 height 138
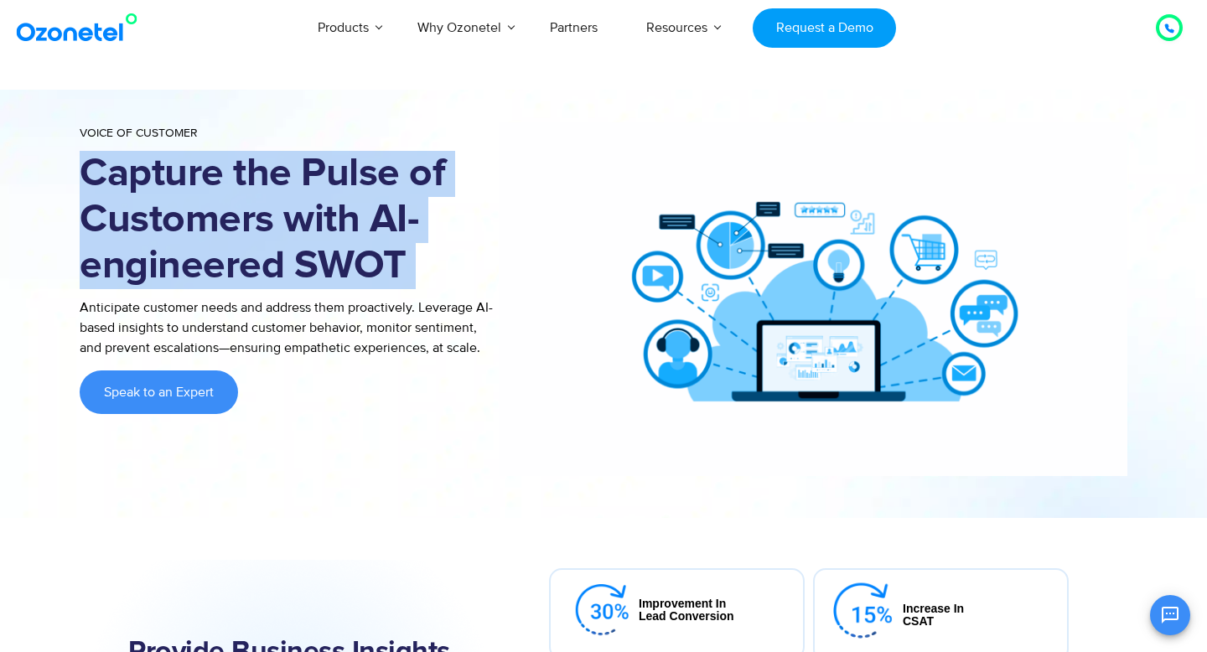
click at [374, 237] on h1 "Capture the Pulse of Customers with AI-engineered SWOT" at bounding box center [289, 220] width 419 height 138
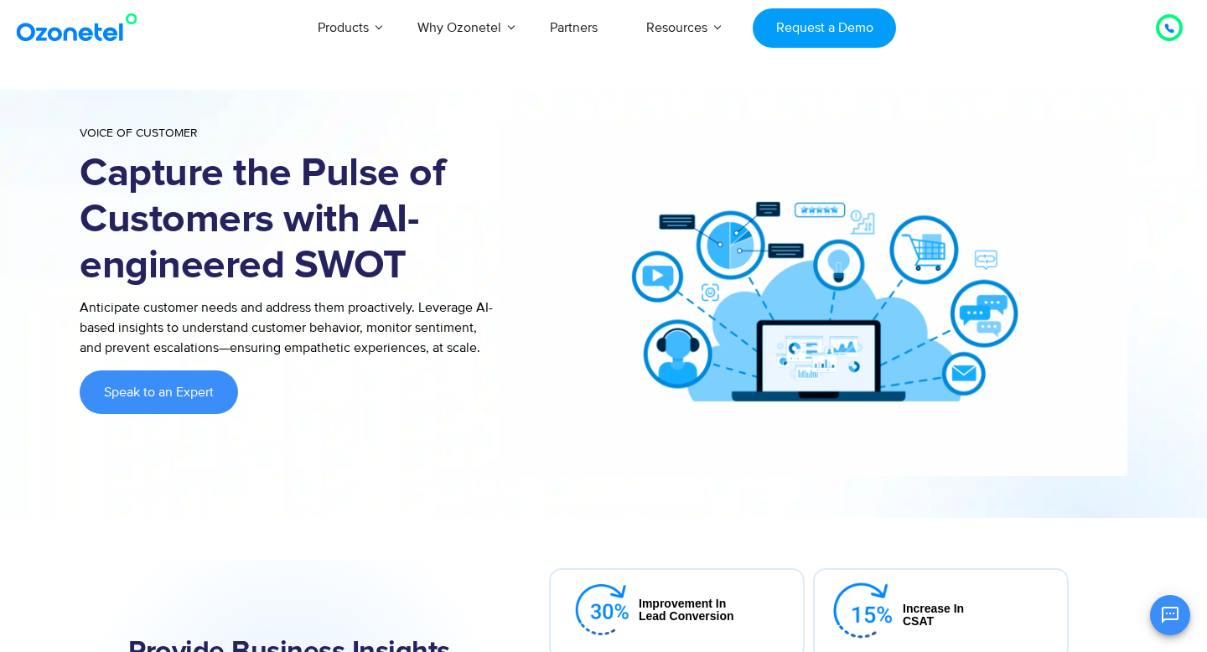
click at [374, 237] on h1 "Capture the Pulse of Customers with AI-engineered SWOT" at bounding box center [289, 220] width 419 height 138
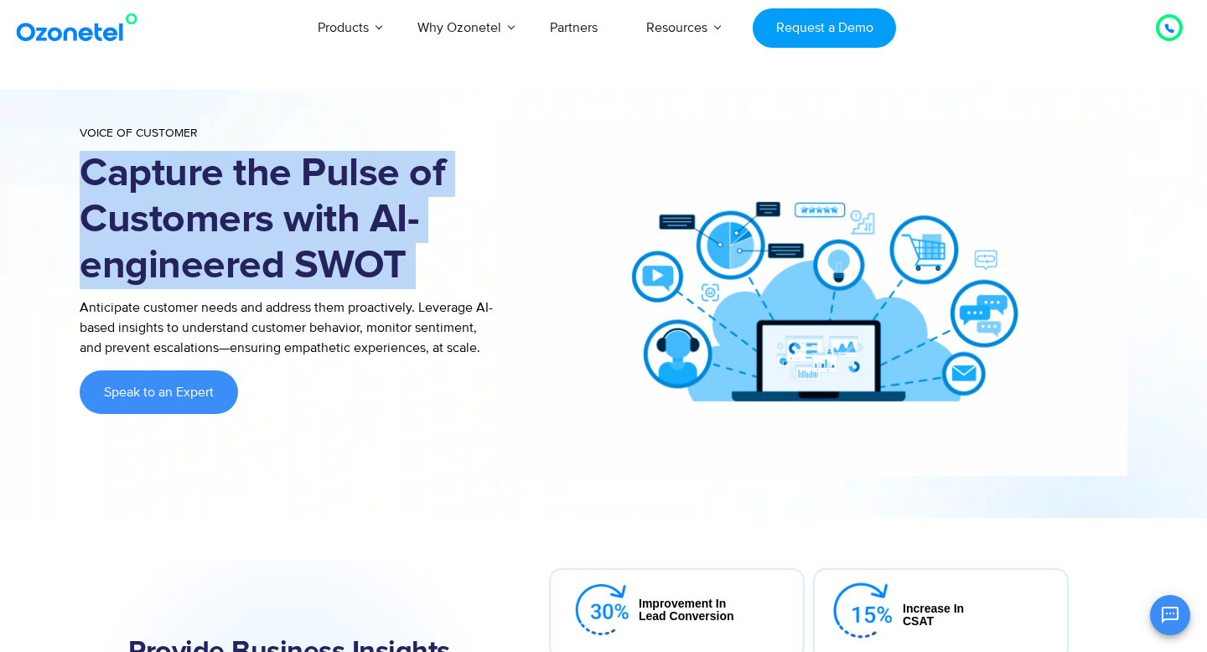
click at [374, 237] on h1 "Capture the Pulse of Customers with AI-engineered SWOT" at bounding box center [289, 220] width 419 height 138
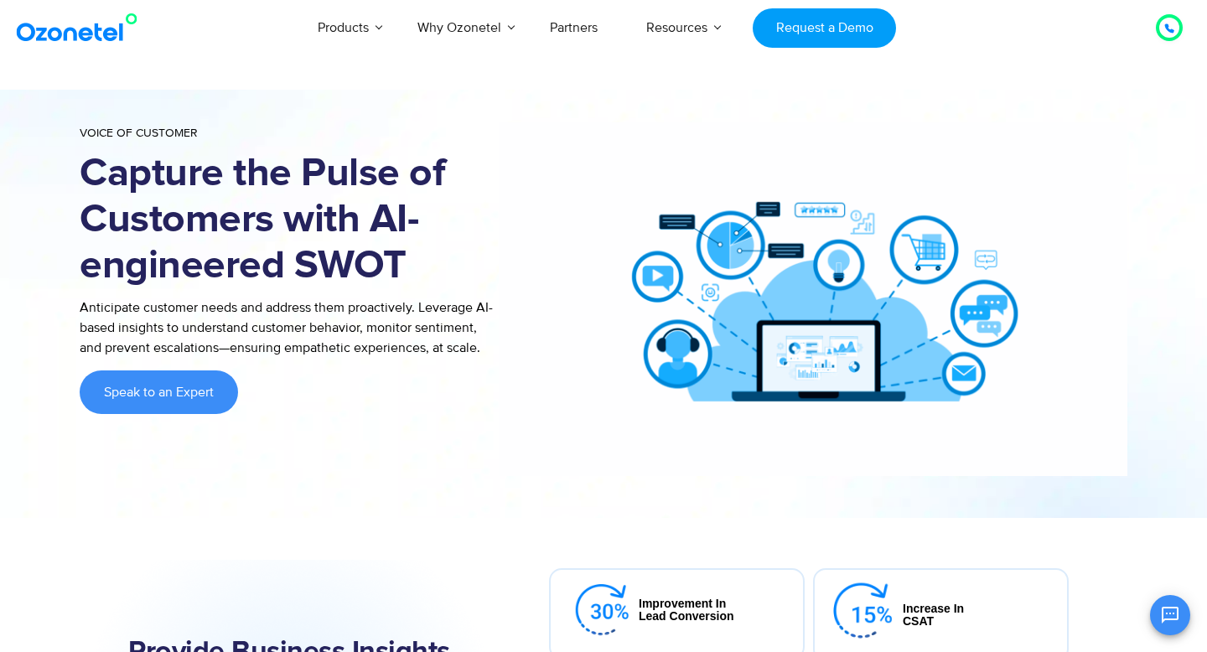
click at [374, 237] on h1 "Capture the Pulse of Customers with AI-engineered SWOT" at bounding box center [289, 220] width 419 height 138
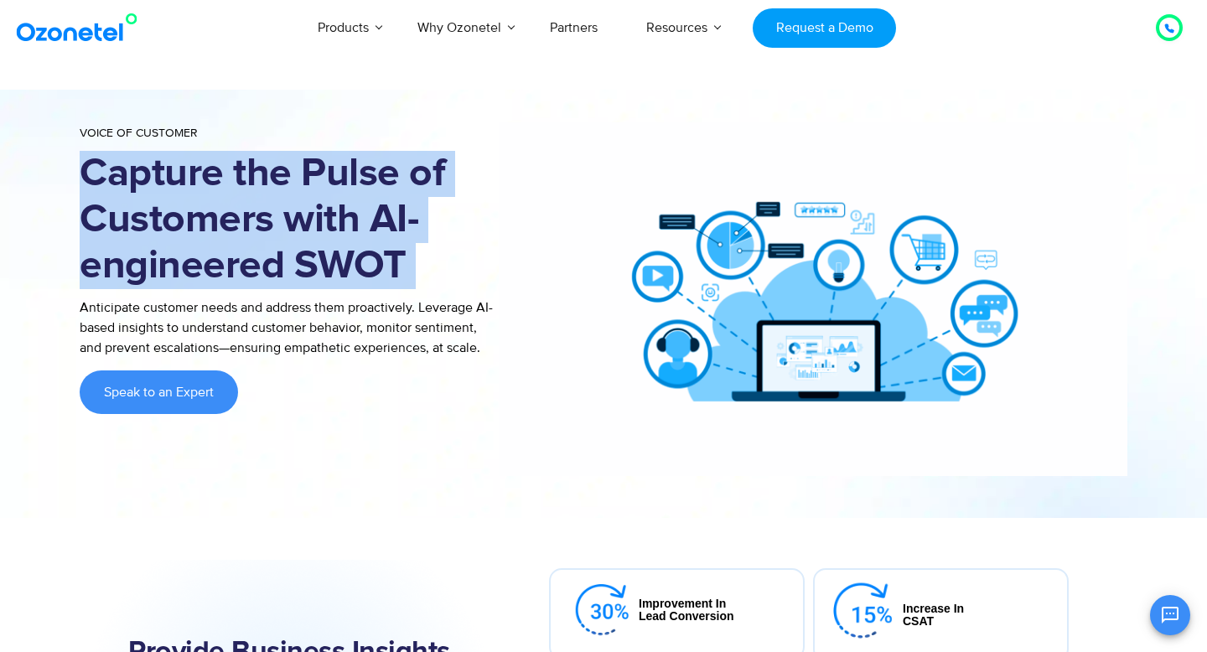
click at [374, 237] on h1 "Capture the Pulse of Customers with AI-engineered SWOT" at bounding box center [289, 220] width 419 height 138
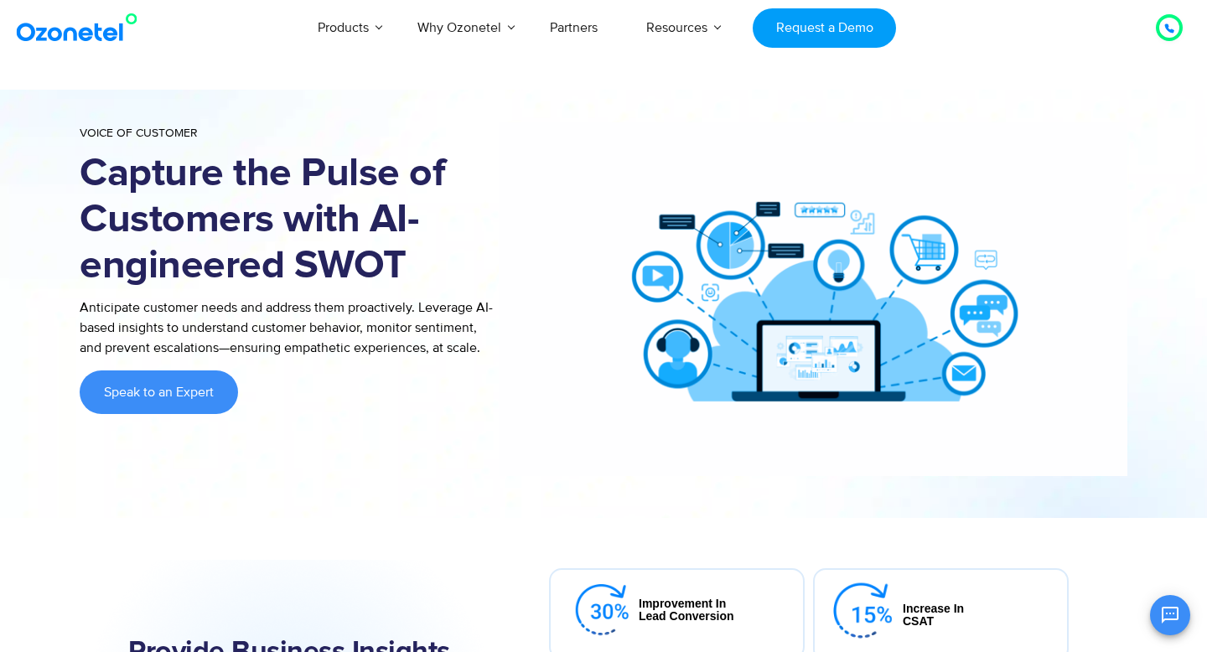
click at [374, 237] on h1 "Capture the Pulse of Customers with AI-engineered SWOT" at bounding box center [289, 220] width 419 height 138
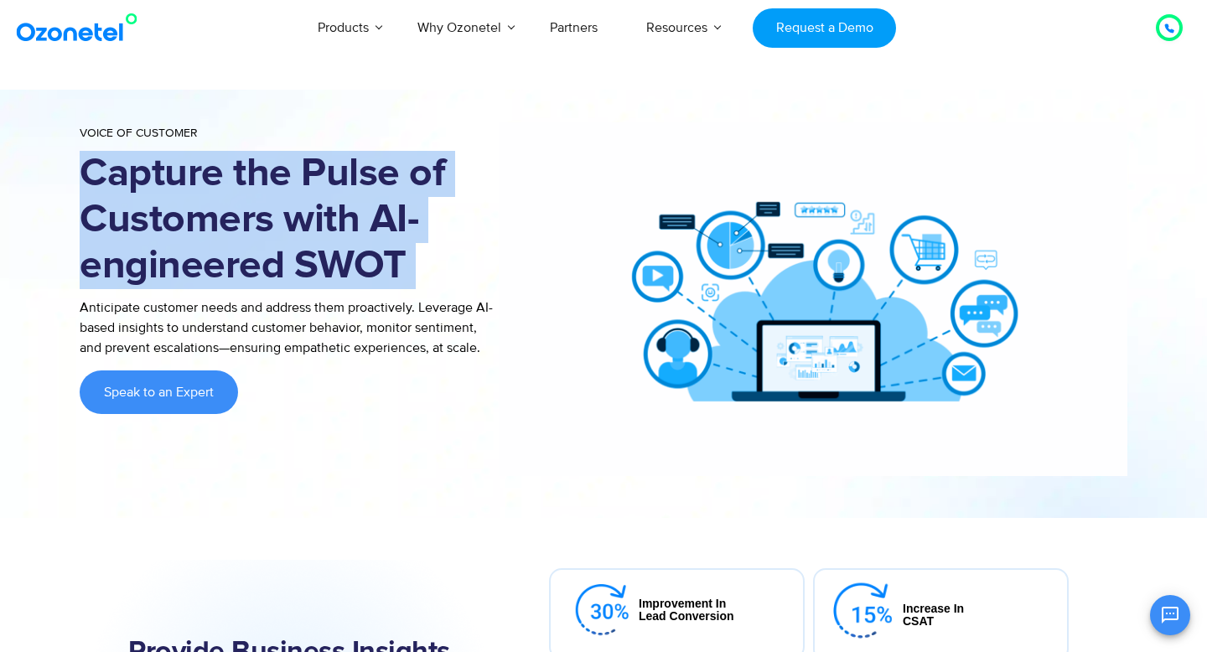
click at [374, 237] on h1 "Capture the Pulse of Customers with AI-engineered SWOT" at bounding box center [289, 220] width 419 height 138
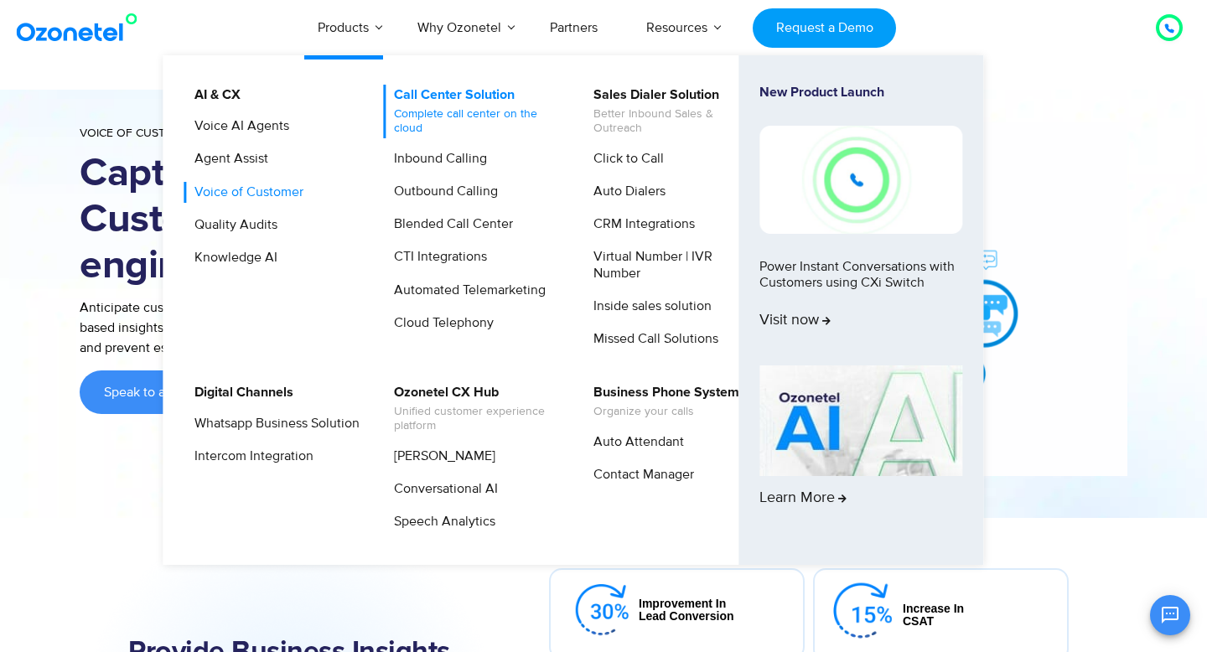
click at [427, 103] on link "Call Center Solution Complete call center on the cloud" at bounding box center [472, 112] width 179 height 54
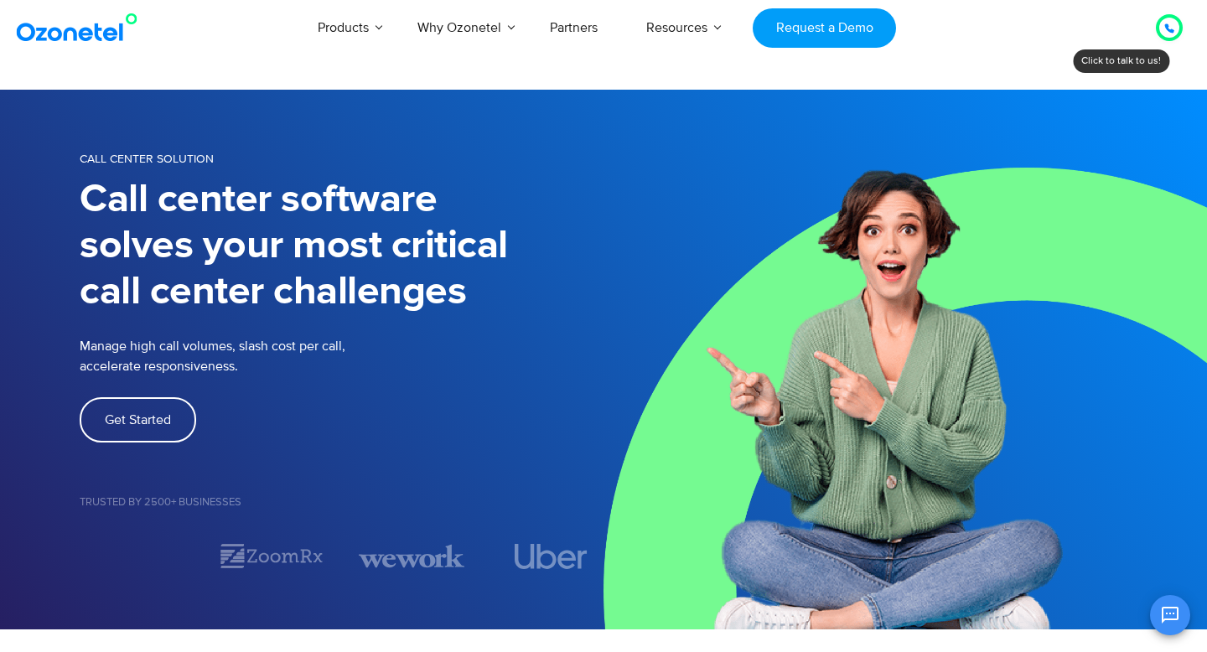
click at [456, 225] on h1 "Call center software solves your most critical call center challenges" at bounding box center [342, 246] width 524 height 138
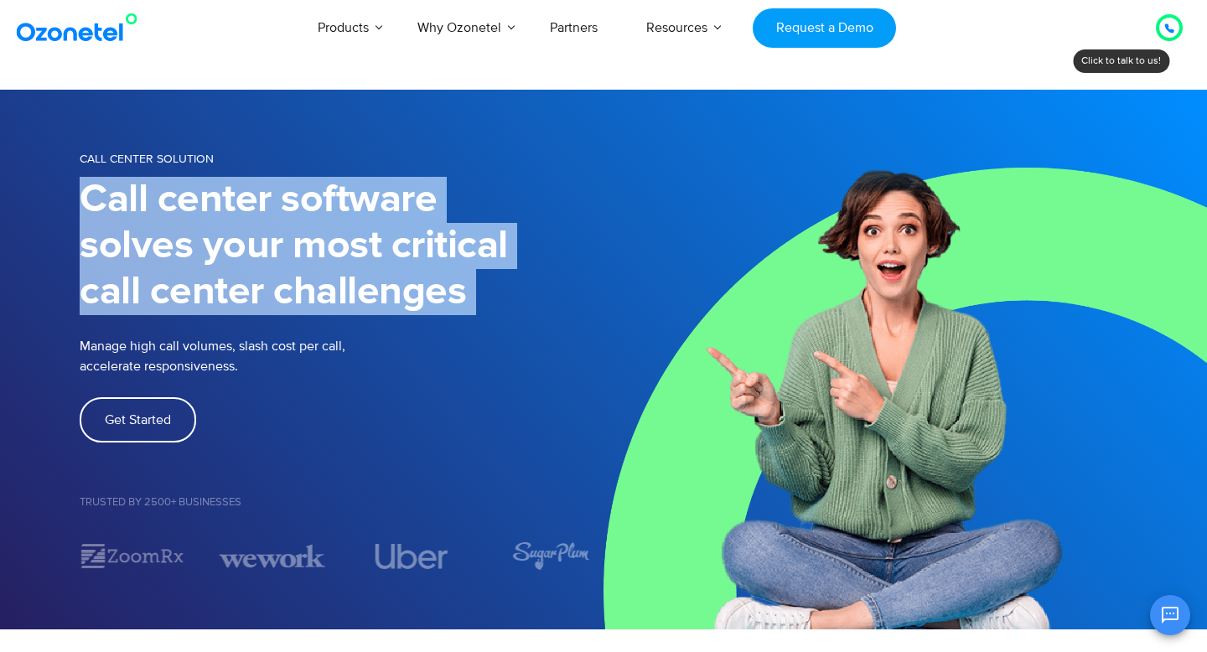
click at [456, 225] on h1 "Call center software solves your most critical call center challenges" at bounding box center [342, 246] width 524 height 138
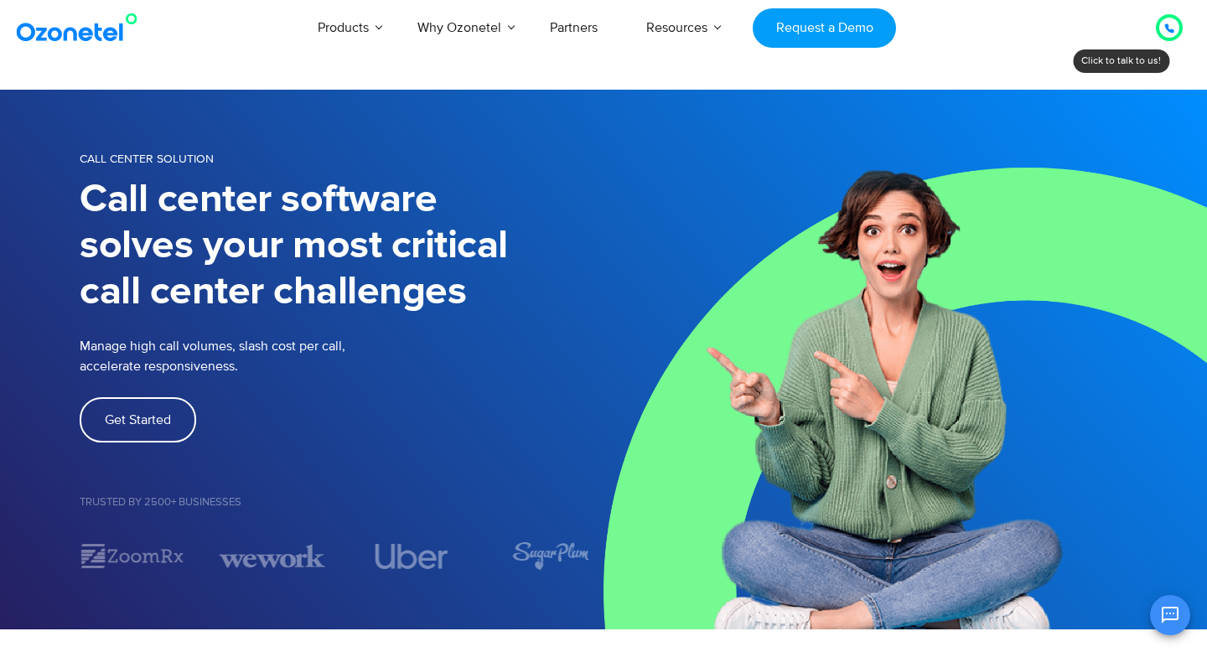
click at [456, 225] on h1 "Call center software solves your most critical call center challenges" at bounding box center [342, 246] width 524 height 138
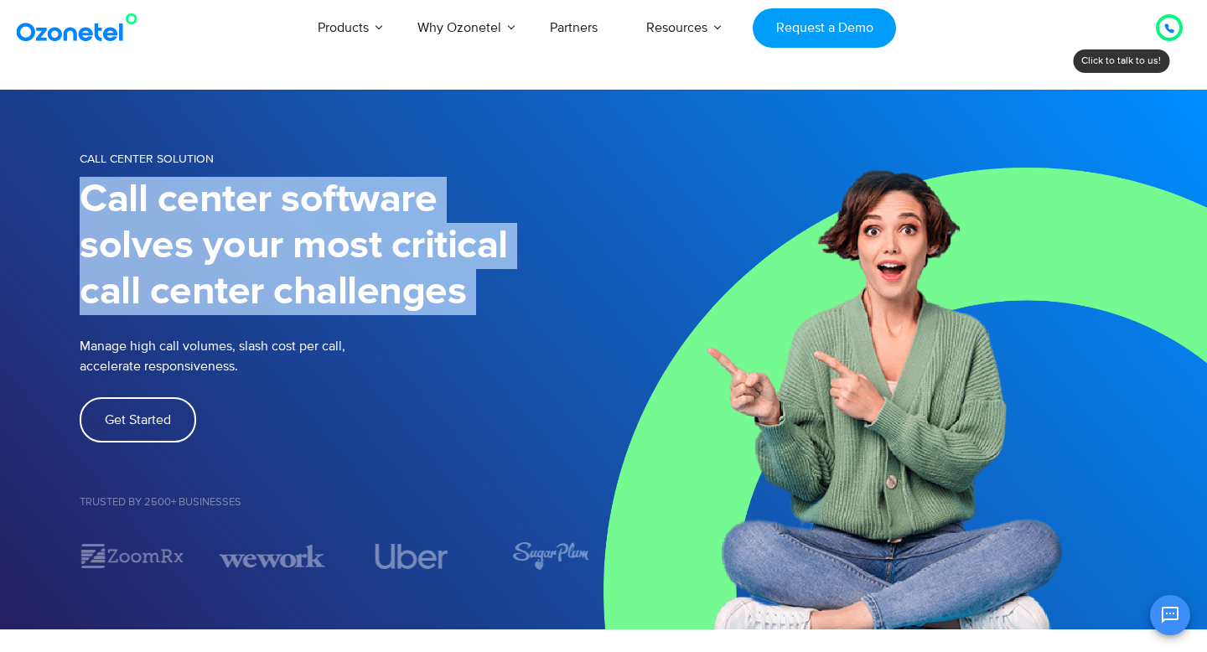
click at [456, 225] on h1 "Call center software solves your most critical call center challenges" at bounding box center [342, 246] width 524 height 138
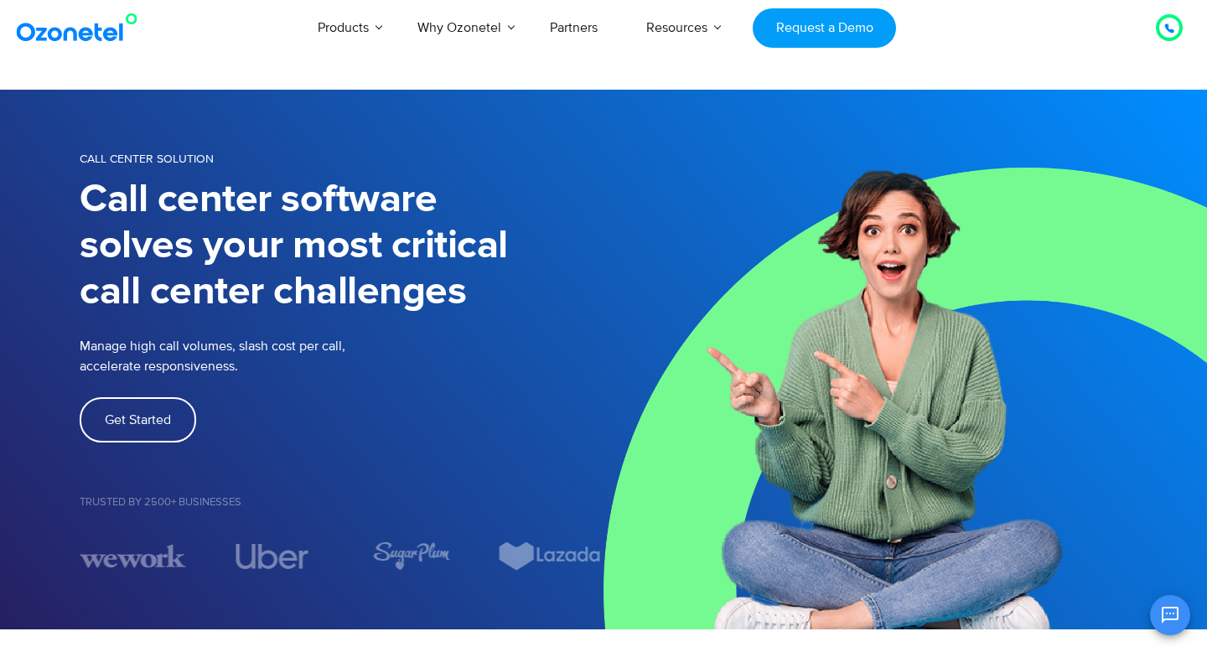
click at [231, 347] on p "Manage high call volumes, slash cost per call, accelerate responsiveness." at bounding box center [268, 356] width 377 height 40
click at [241, 286] on h1 "Call center software solves your most critical call center challenges" at bounding box center [342, 246] width 524 height 138
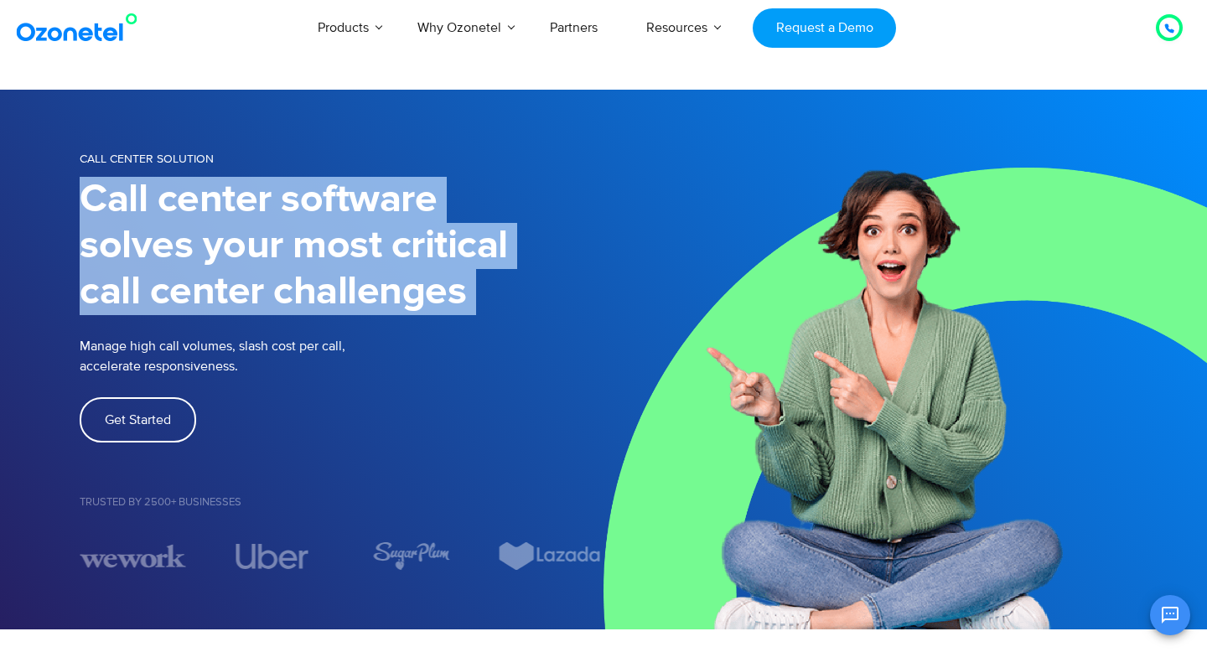
click at [241, 286] on h1 "Call center software solves your most critical call center challenges" at bounding box center [342, 246] width 524 height 138
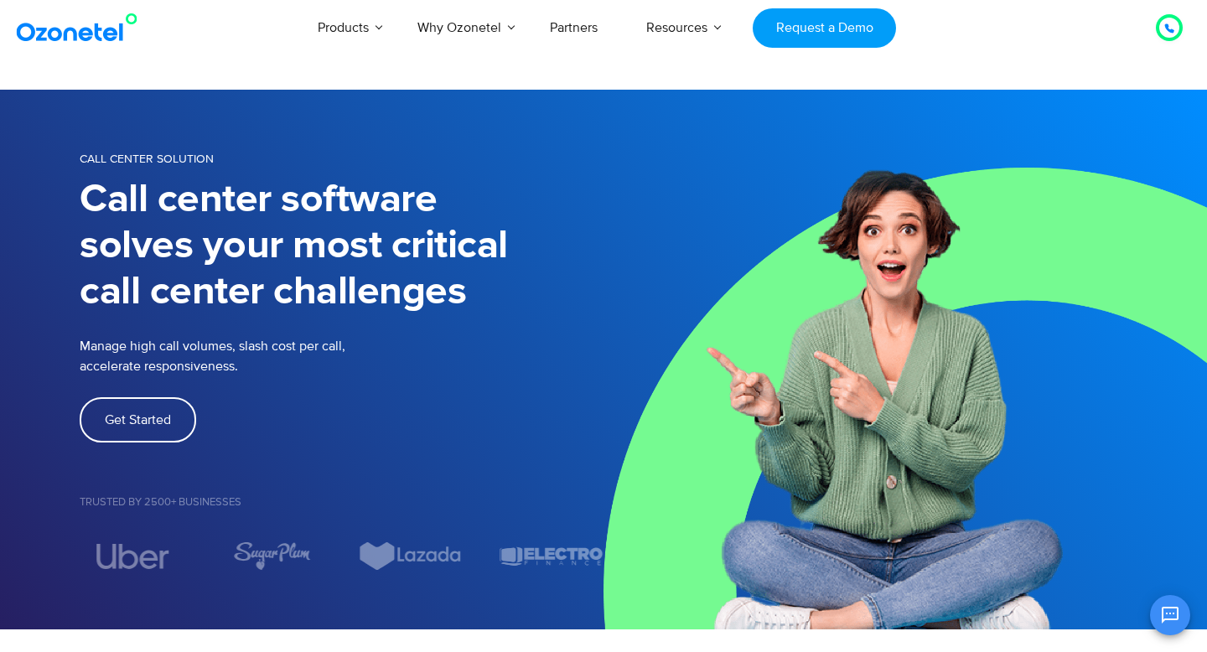
click at [241, 286] on h1 "Call center software solves your most critical call center challenges" at bounding box center [342, 246] width 524 height 138
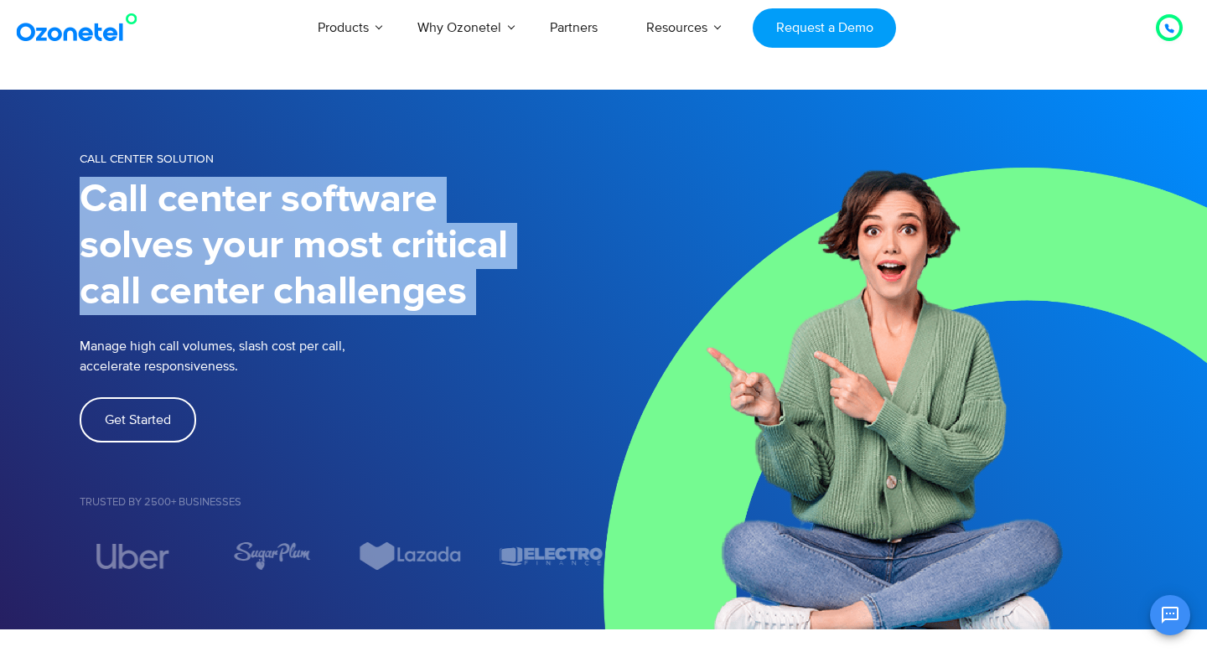
click at [241, 286] on h1 "Call center software solves your most critical call center challenges" at bounding box center [342, 246] width 524 height 138
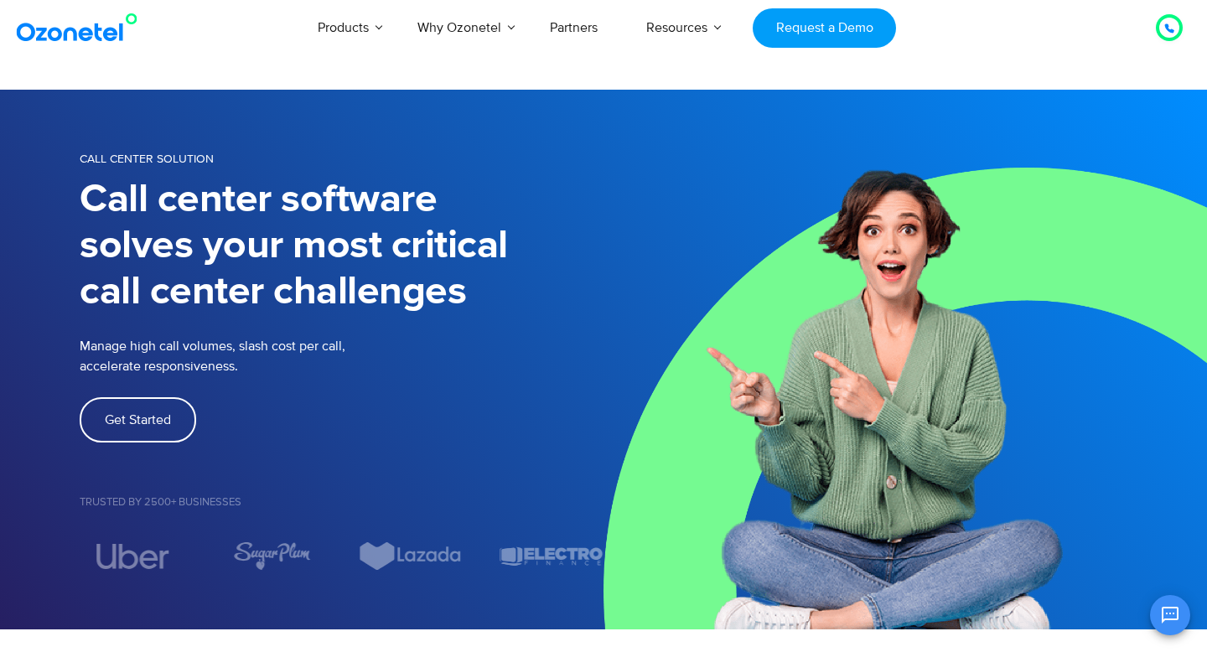
click at [241, 286] on h1 "Call center software solves your most critical call center challenges" at bounding box center [342, 246] width 524 height 138
click at [117, 156] on span "Call Center Solution" at bounding box center [147, 159] width 134 height 14
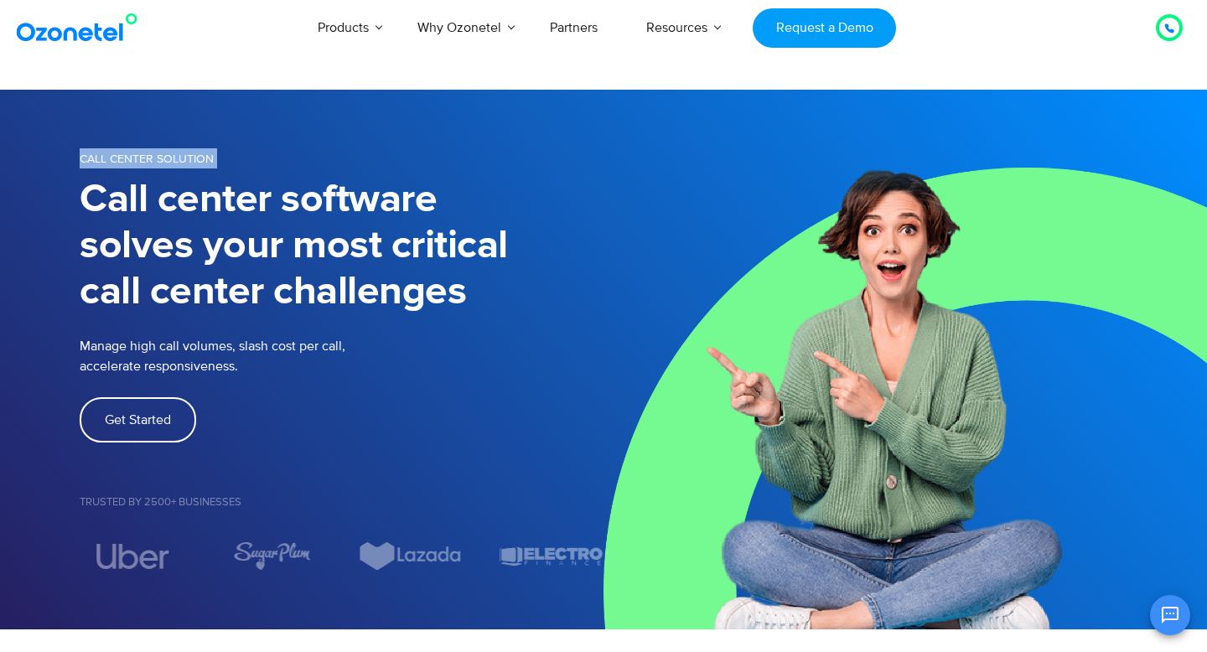
click at [117, 156] on span "Call Center Solution" at bounding box center [147, 159] width 134 height 14
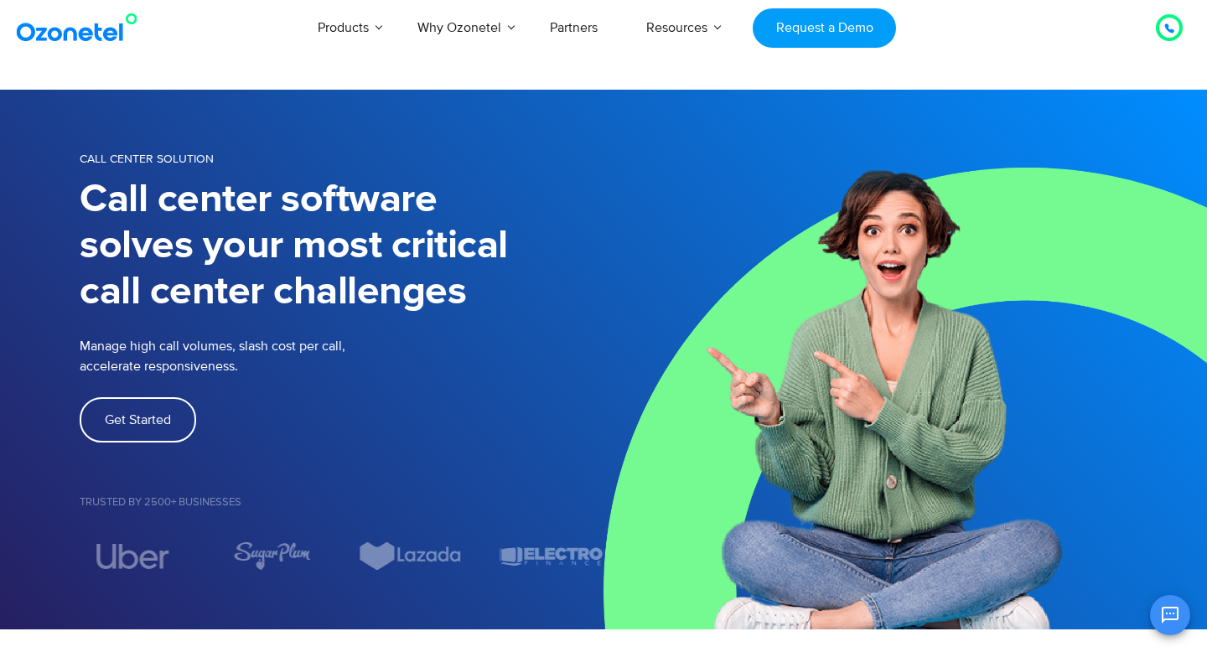
click at [117, 156] on span "Call Center Solution" at bounding box center [147, 159] width 134 height 14
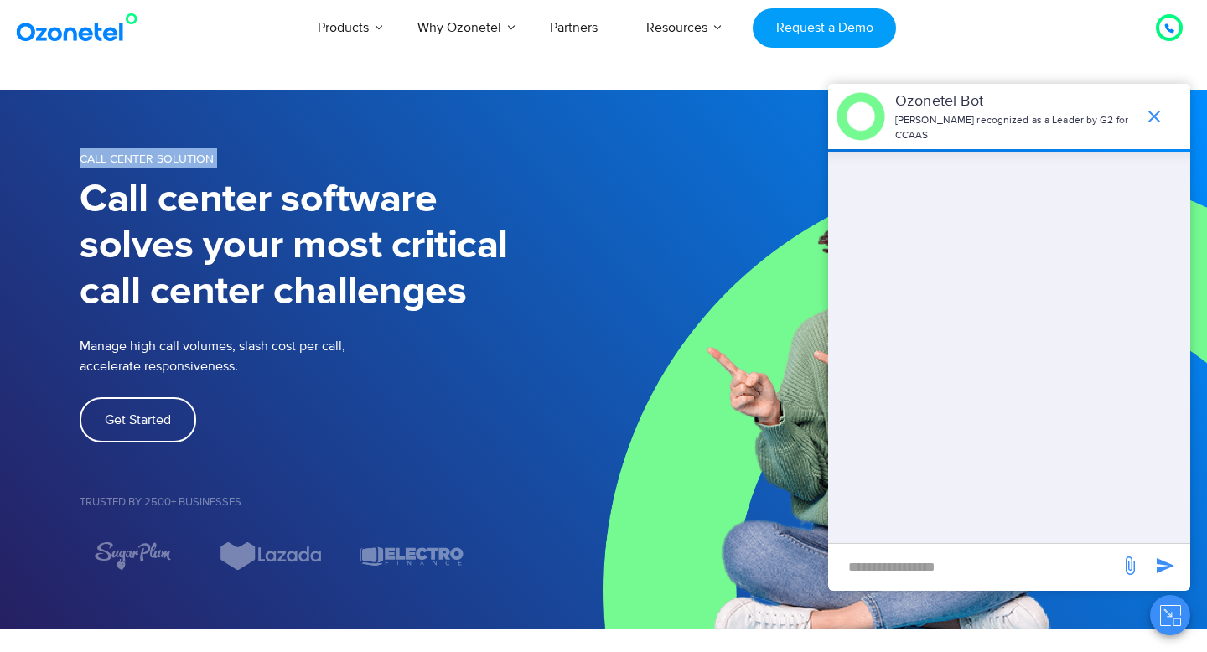
click at [117, 156] on span "Call Center Solution" at bounding box center [147, 159] width 134 height 14
click at [1155, 110] on icon "end chat or minimize" at bounding box center [1154, 116] width 20 height 20
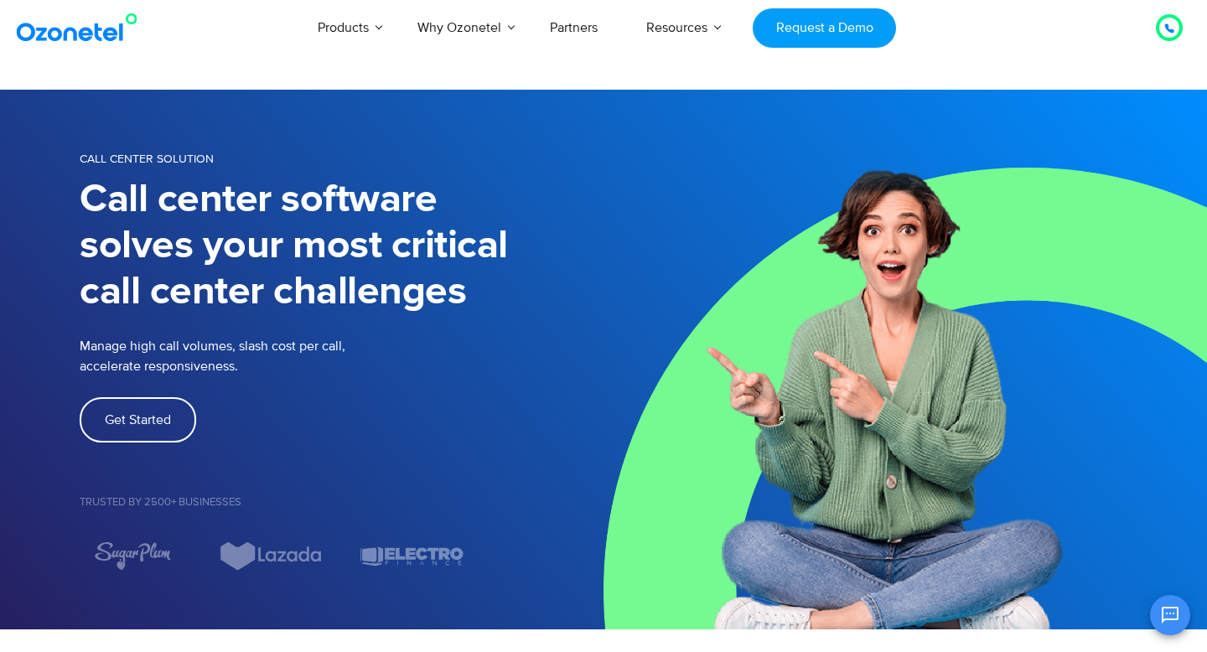
click at [207, 168] on div "Call Center Solution" at bounding box center [342, 160] width 524 height 24
click at [207, 167] on div "Call Center Solution" at bounding box center [342, 160] width 524 height 24
click at [210, 164] on span "Call Center Solution" at bounding box center [147, 159] width 134 height 14
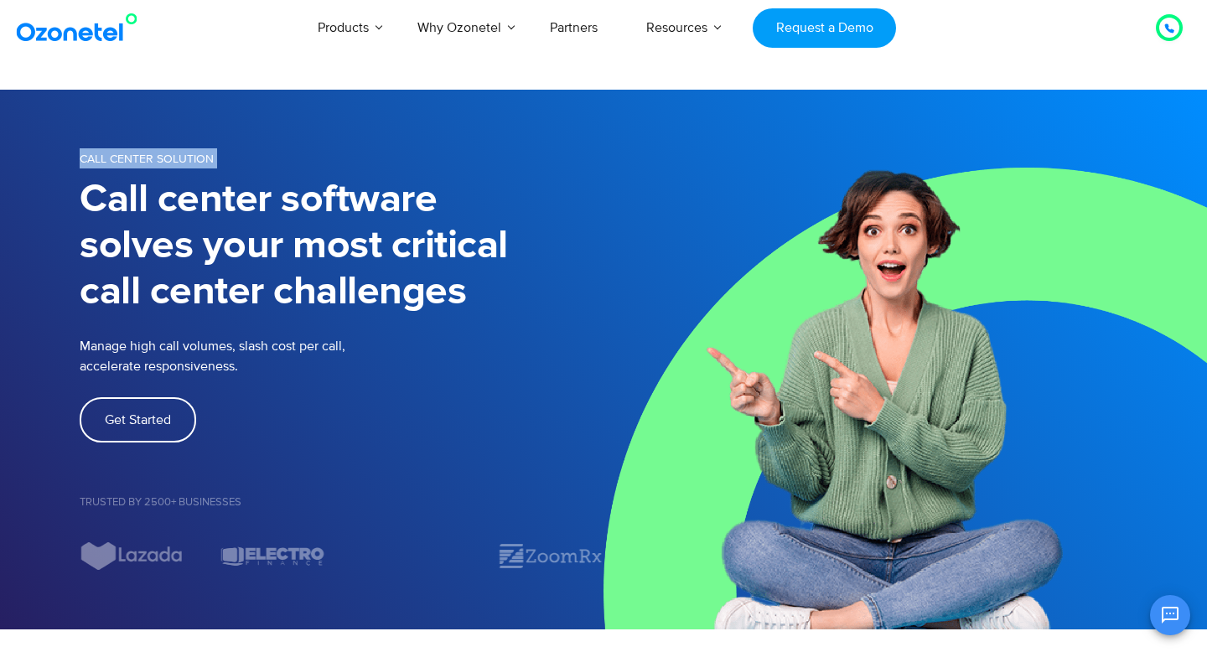
click at [210, 164] on span "Call Center Solution" at bounding box center [147, 159] width 134 height 14
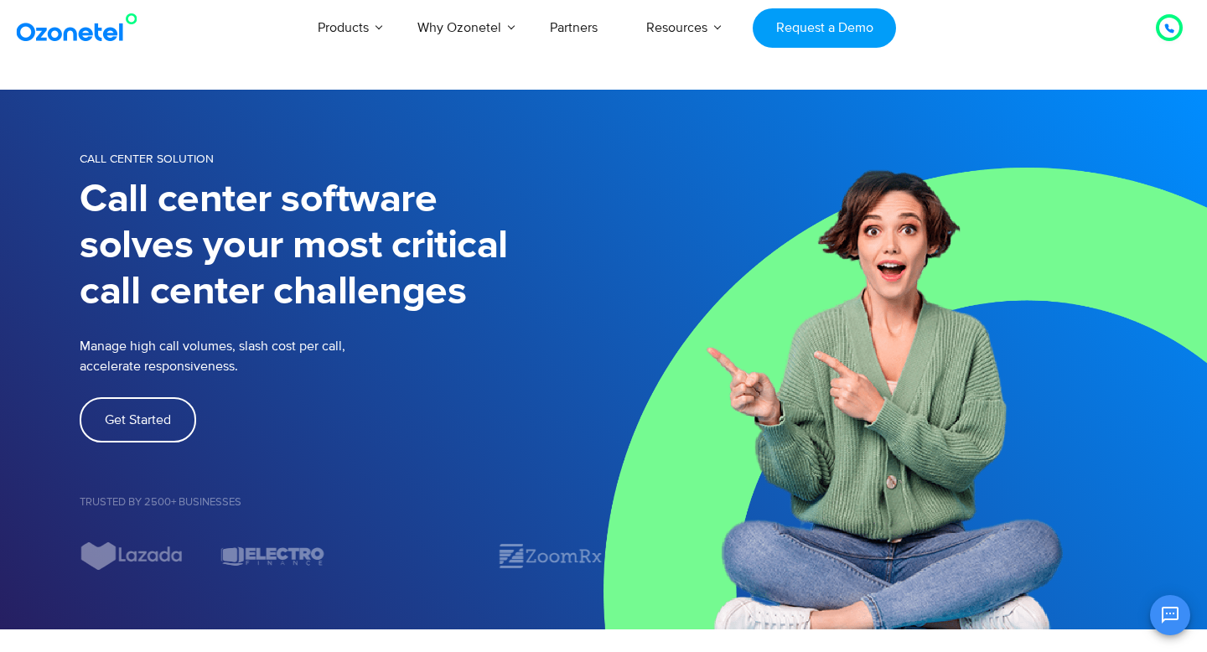
click at [210, 164] on span "Call Center Solution" at bounding box center [147, 159] width 134 height 14
click at [210, 163] on span "Call Center Solution" at bounding box center [147, 159] width 134 height 14
click at [89, 159] on span "Call Center Solution" at bounding box center [147, 159] width 134 height 14
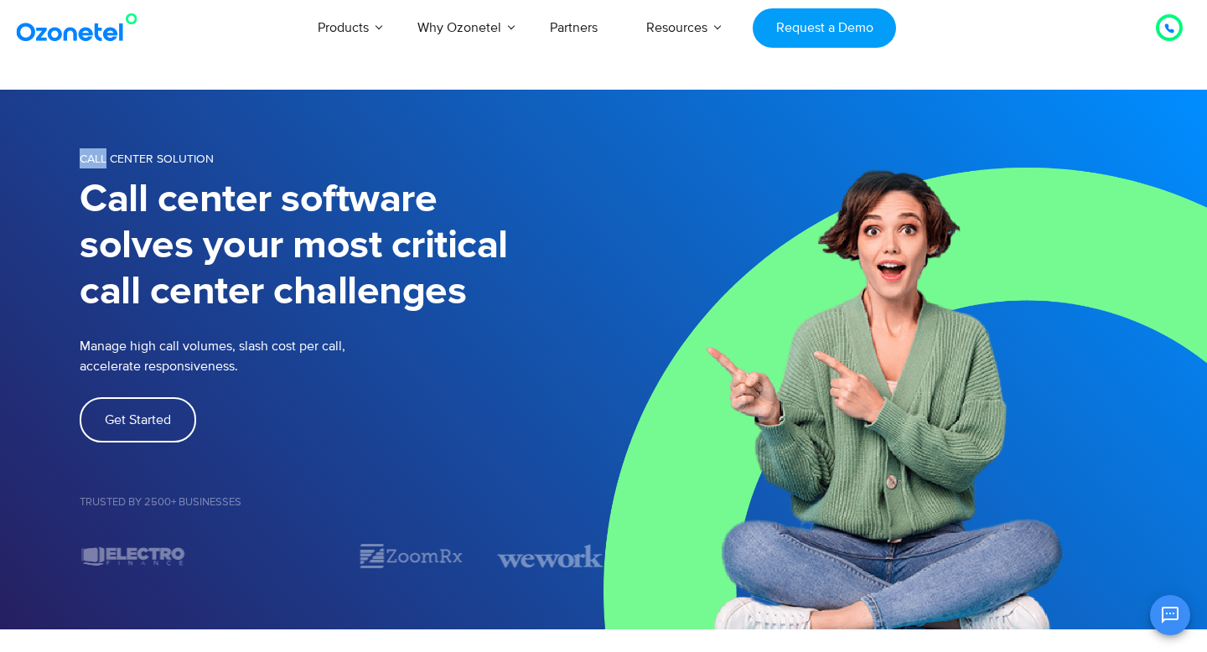
click at [89, 159] on span "Call Center Solution" at bounding box center [147, 159] width 134 height 14
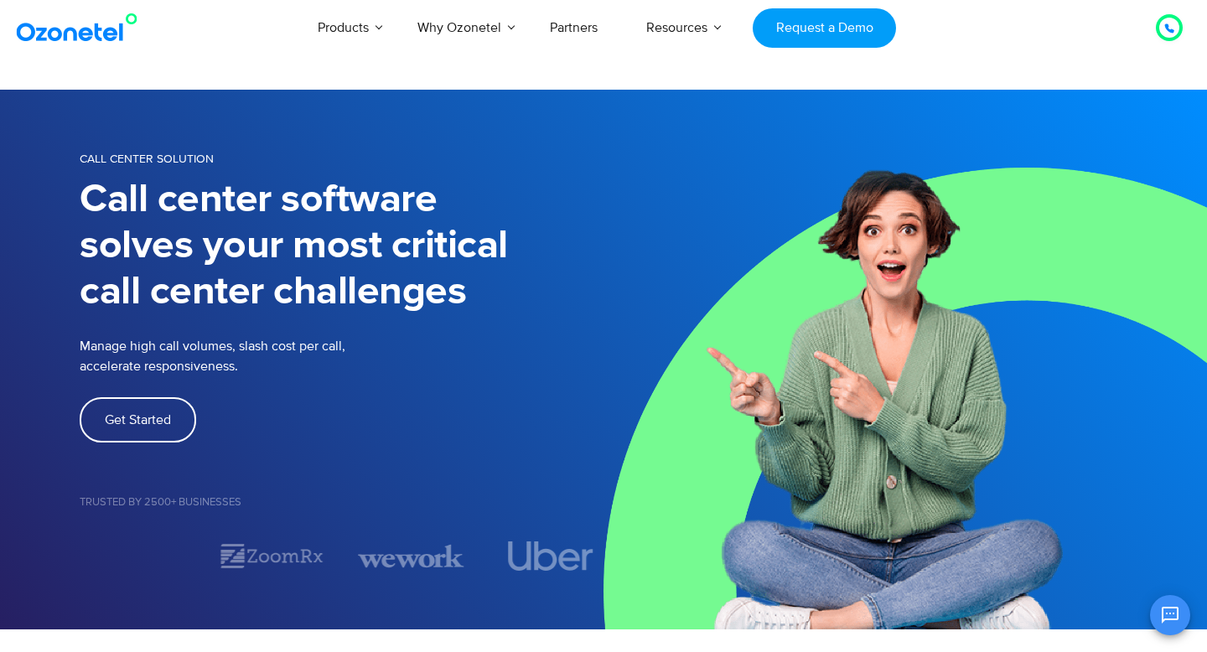
click at [150, 170] on div "Call Center Solution" at bounding box center [342, 160] width 524 height 24
click at [150, 203] on h1 "Call center software solves your most critical call center challenges" at bounding box center [342, 246] width 524 height 138
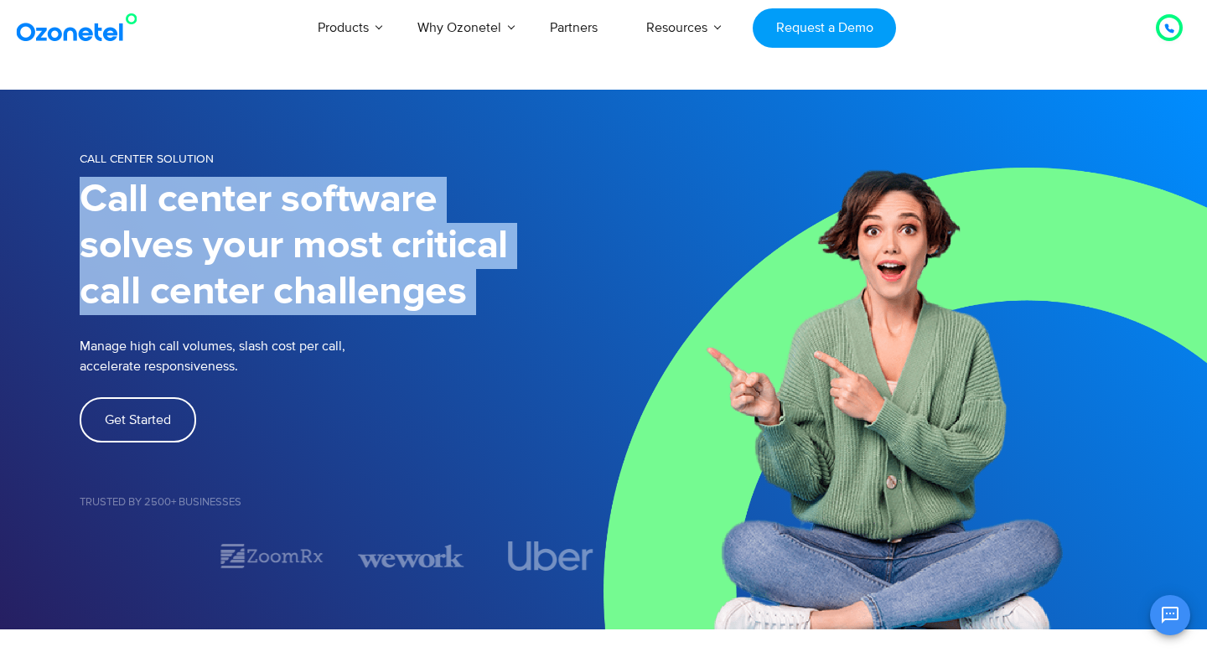
click at [150, 203] on h1 "Call center software solves your most critical call center challenges" at bounding box center [342, 246] width 524 height 138
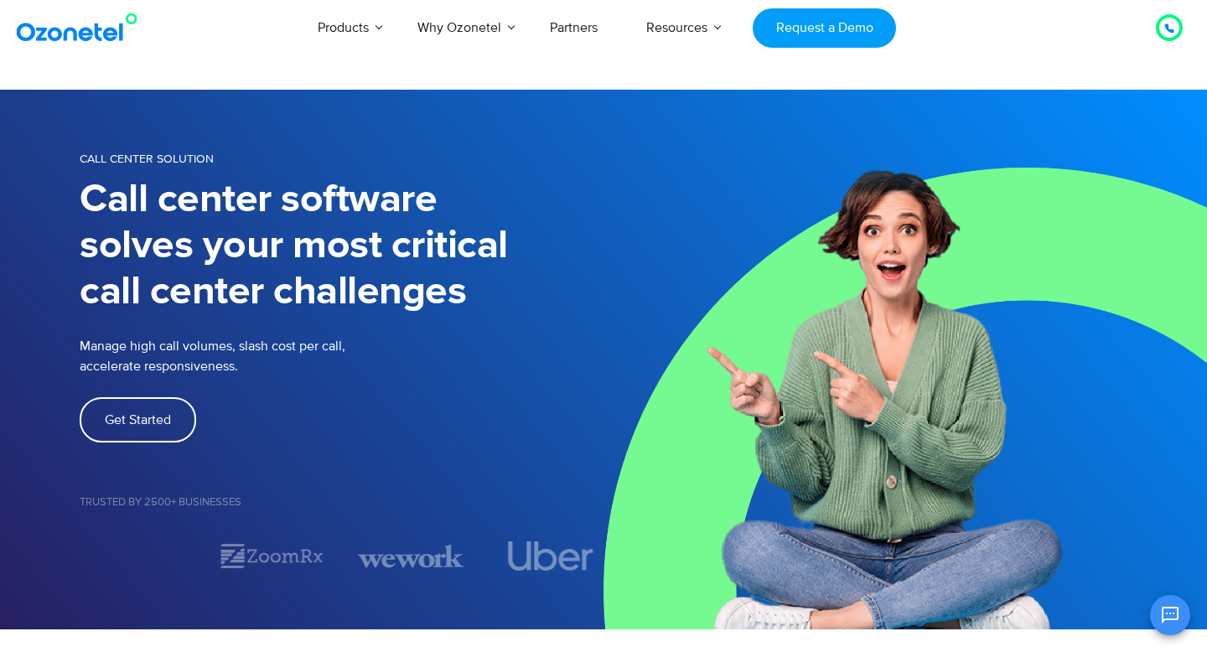
click at [150, 203] on h1 "Call center software solves your most critical call center challenges" at bounding box center [342, 246] width 524 height 138
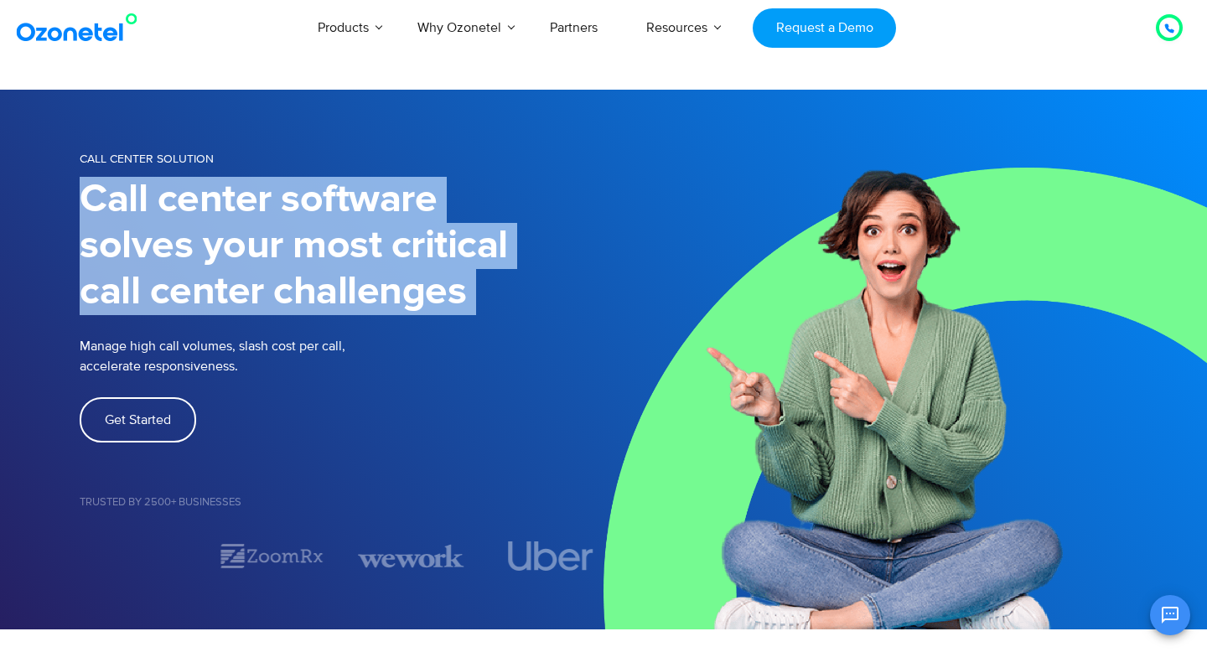
click at [150, 203] on h1 "Call center software solves your most critical call center challenges" at bounding box center [342, 246] width 524 height 138
